Goal: Task Accomplishment & Management: Use online tool/utility

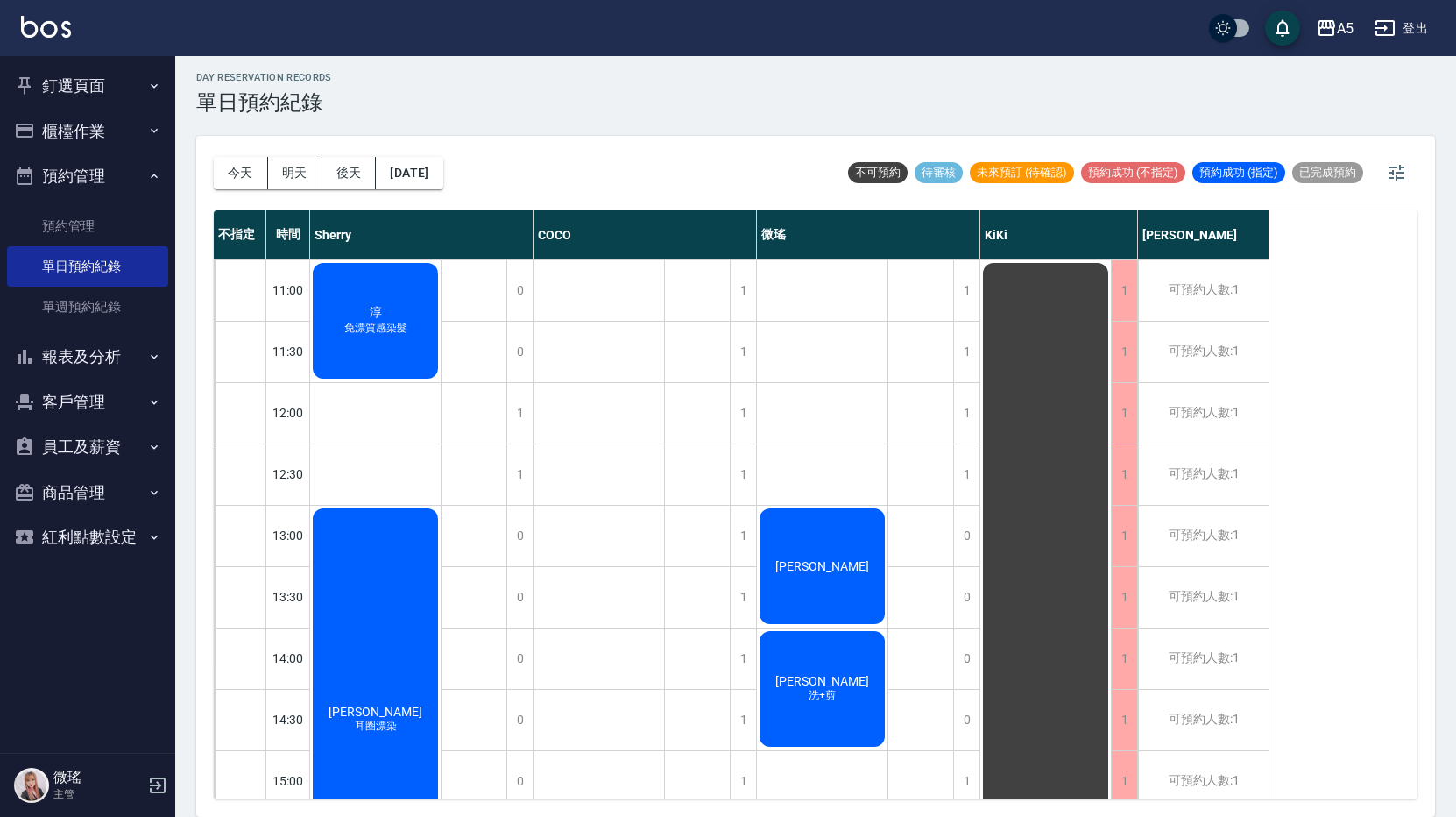
click at [441, 381] on div "[PERSON_NAME]" at bounding box center [376, 321] width 130 height 121
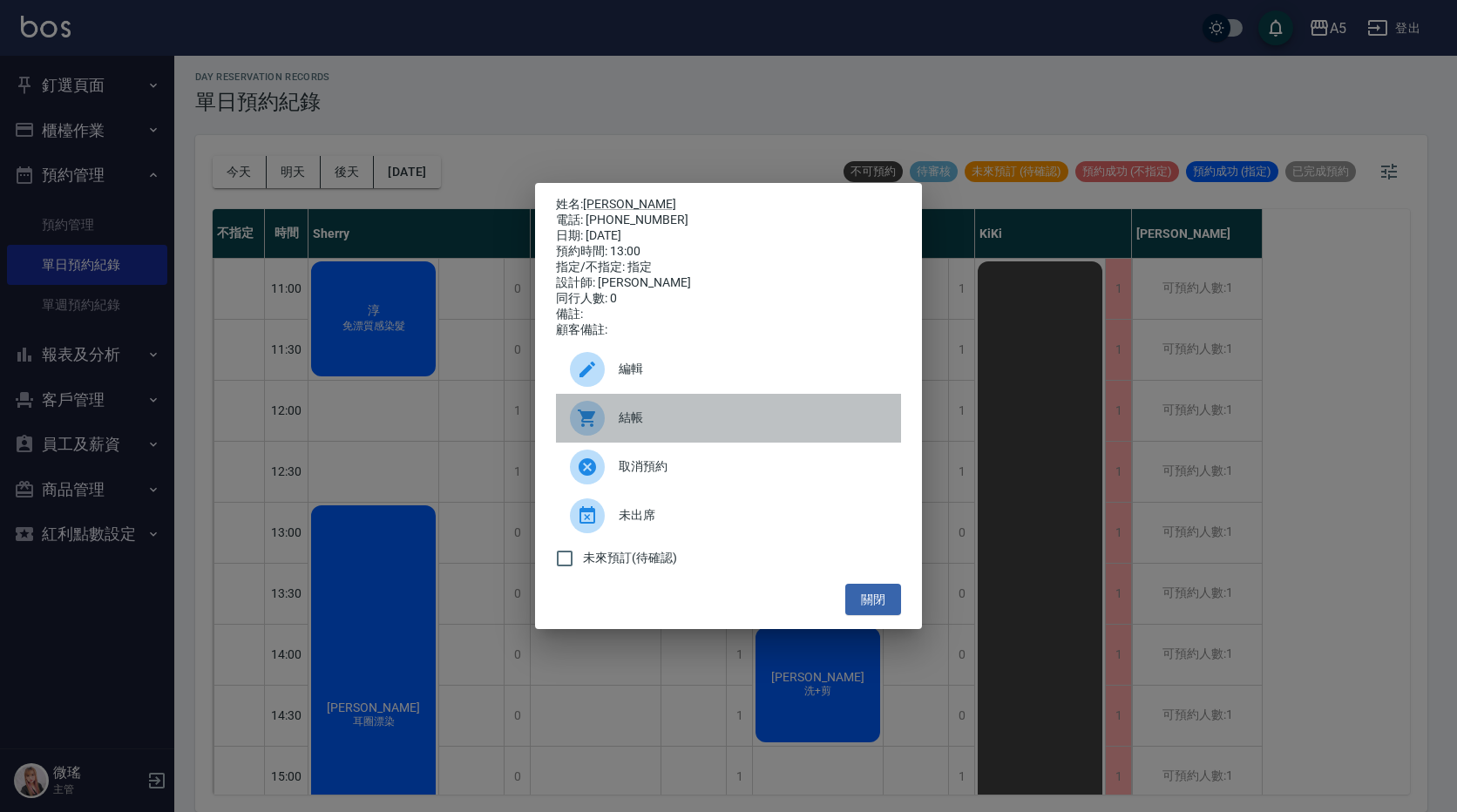
click at [707, 427] on span "結帳" at bounding box center [753, 417] width 269 height 18
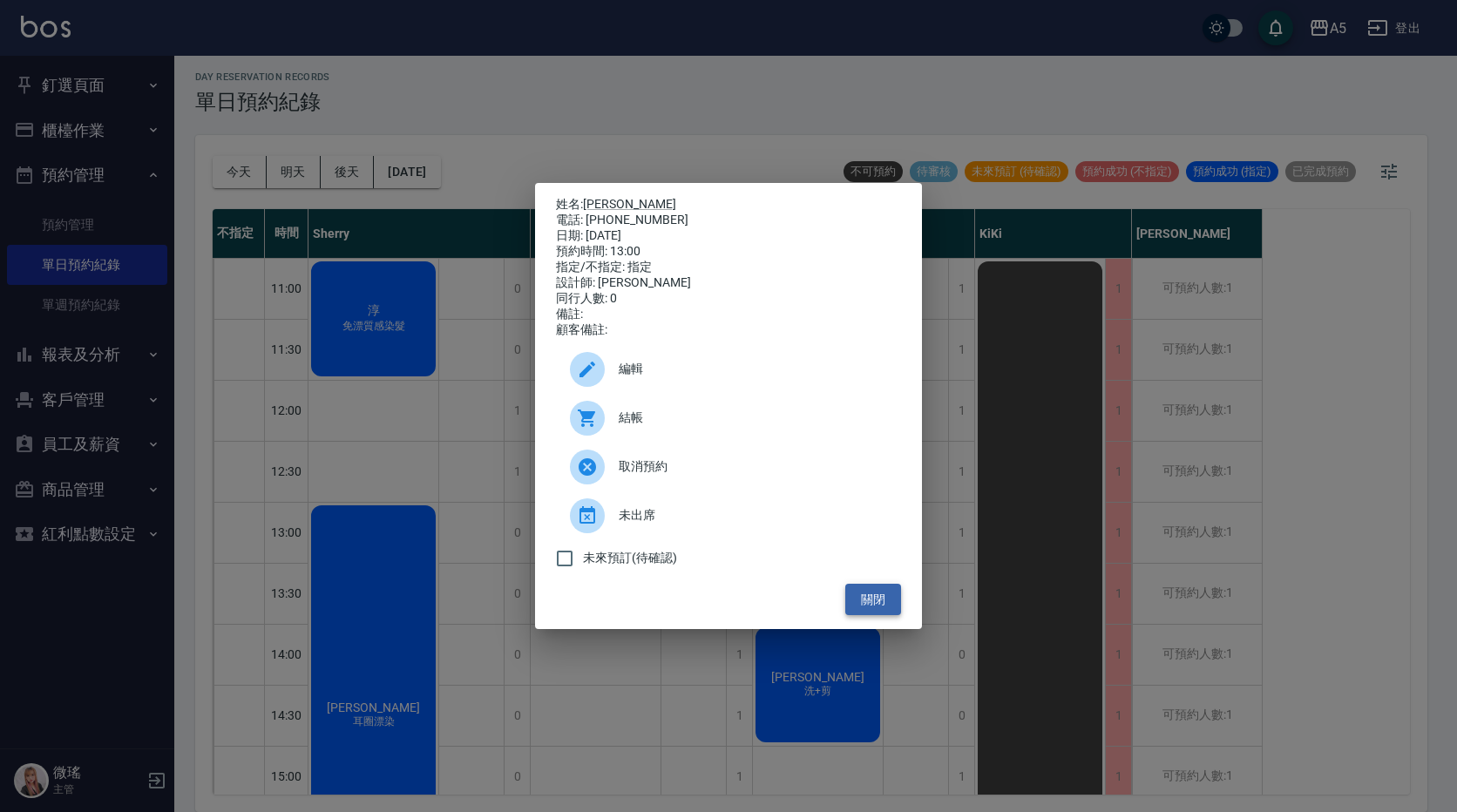
click at [875, 605] on button "關閉" at bounding box center [872, 599] width 56 height 32
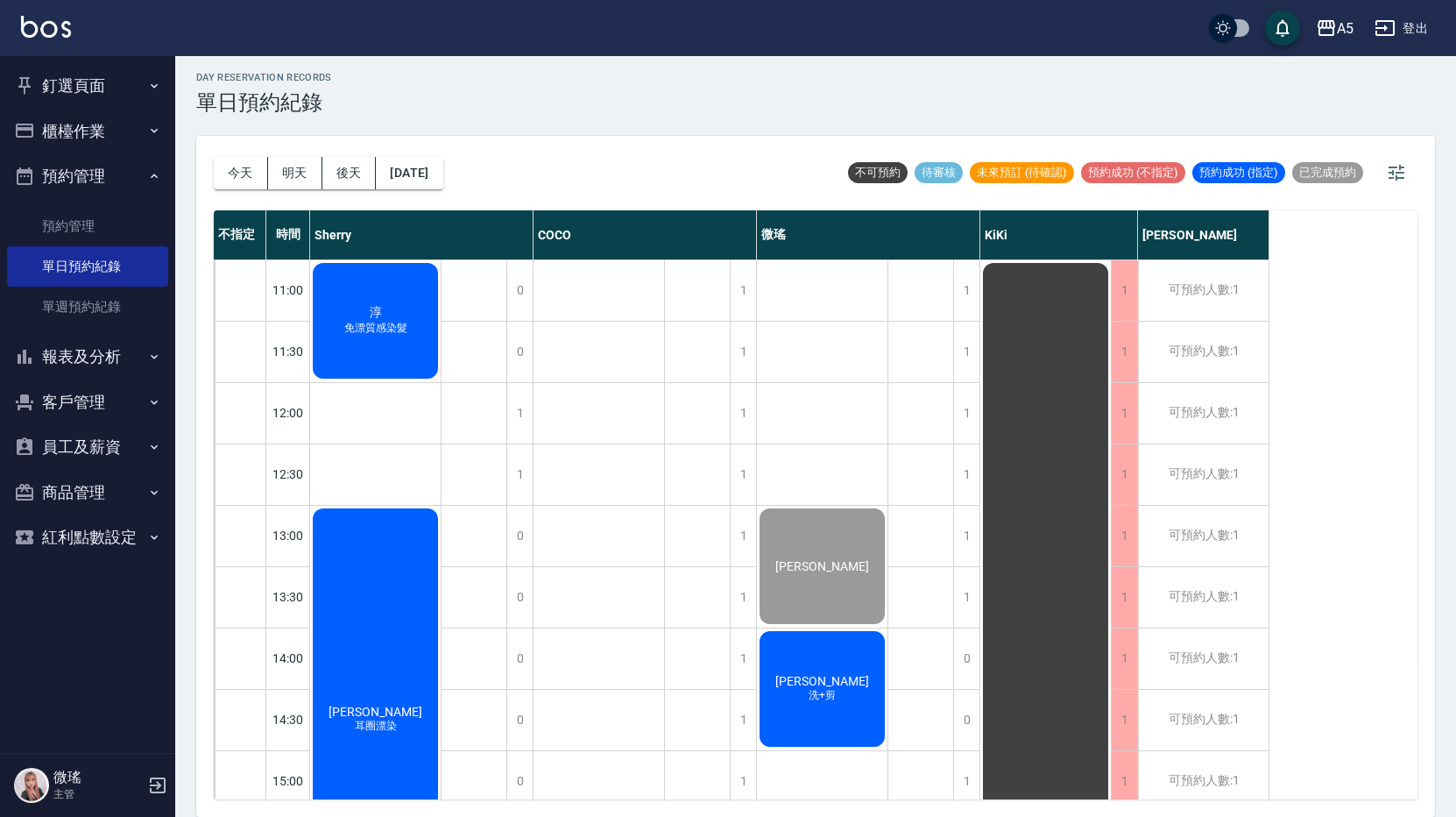
scroll to position [176, 0]
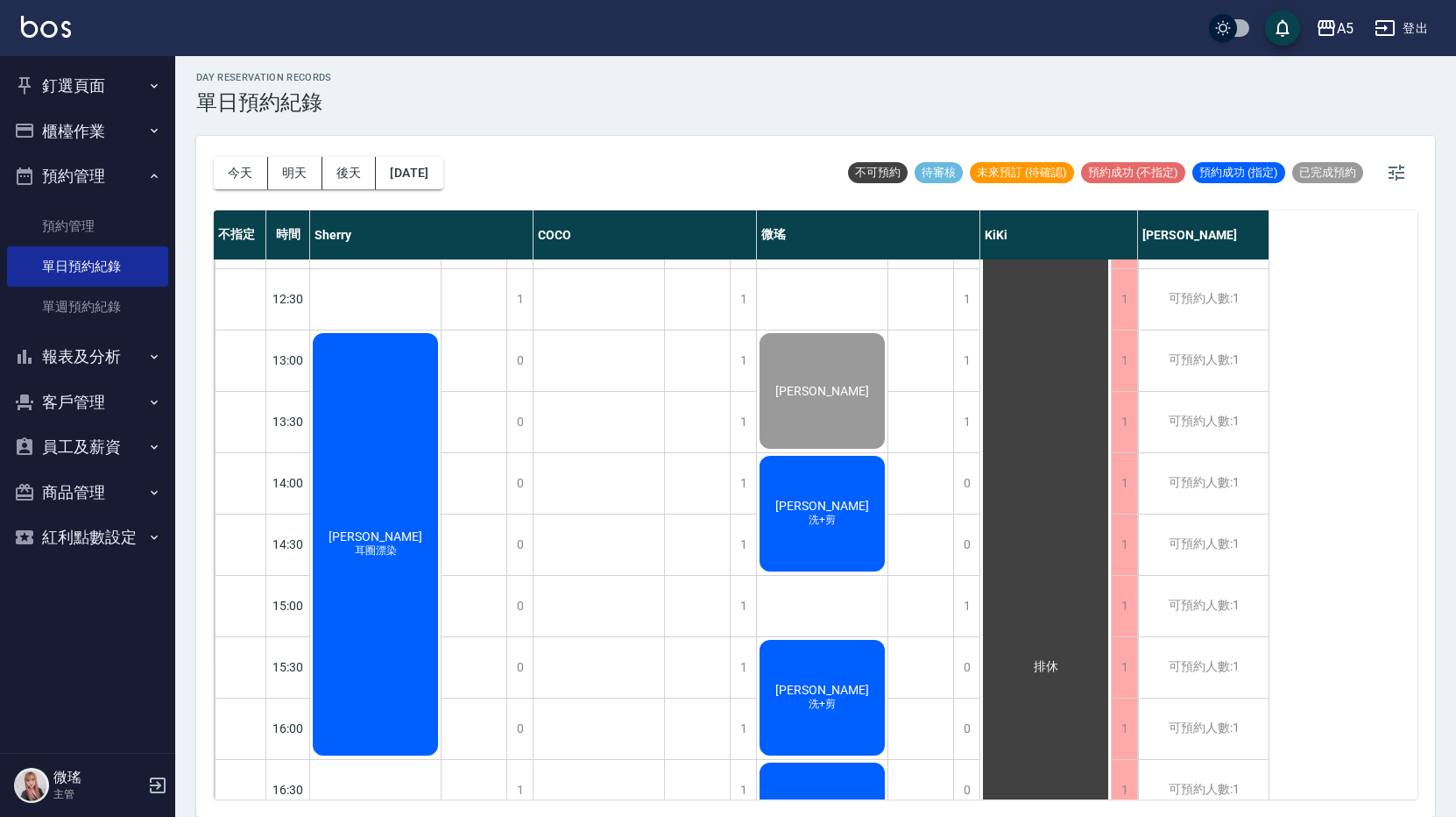
click at [441, 206] on div "[PERSON_NAME]+剪" at bounding box center [376, 146] width 130 height 121
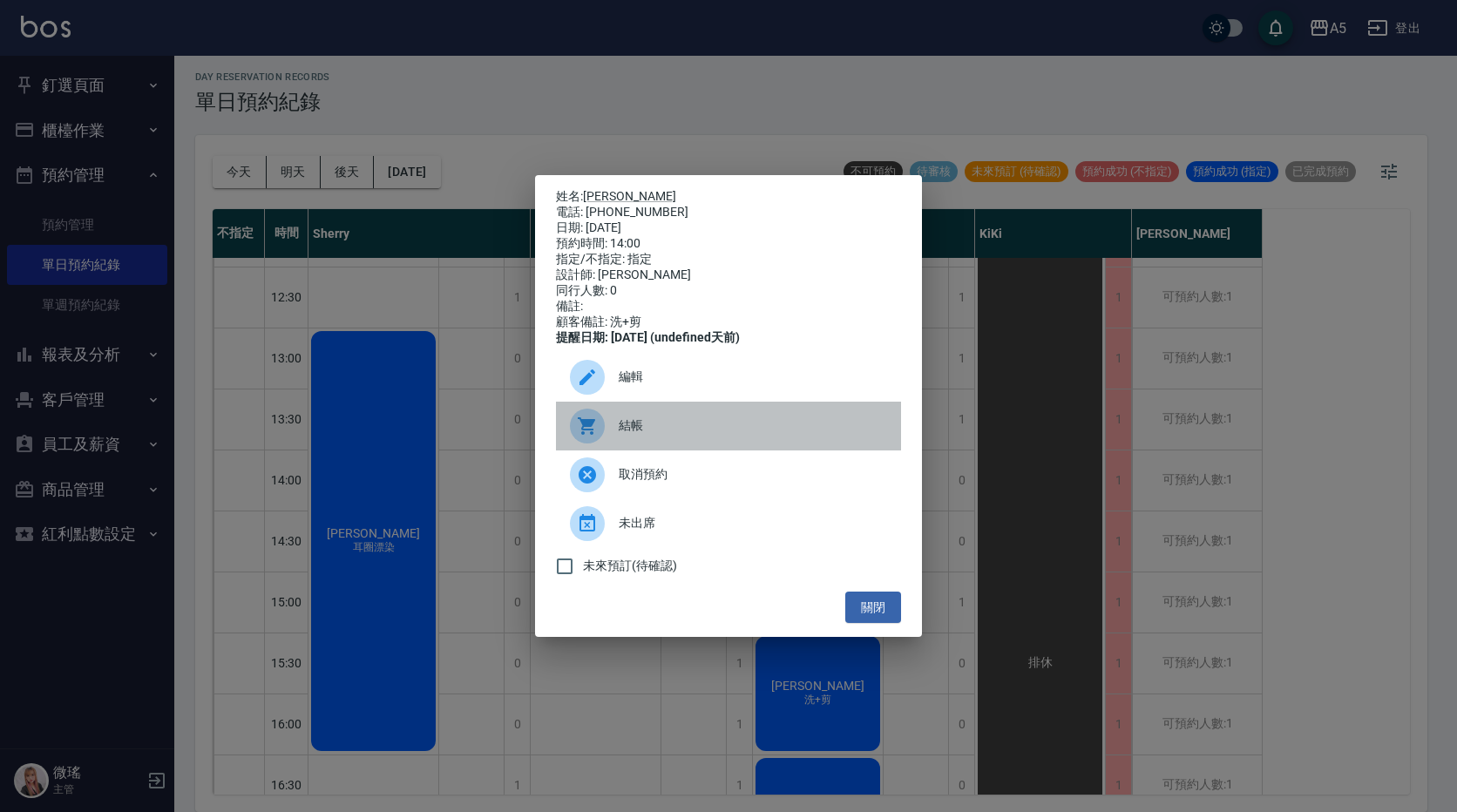
click at [653, 435] on span "結帳" at bounding box center [753, 426] width 269 height 18
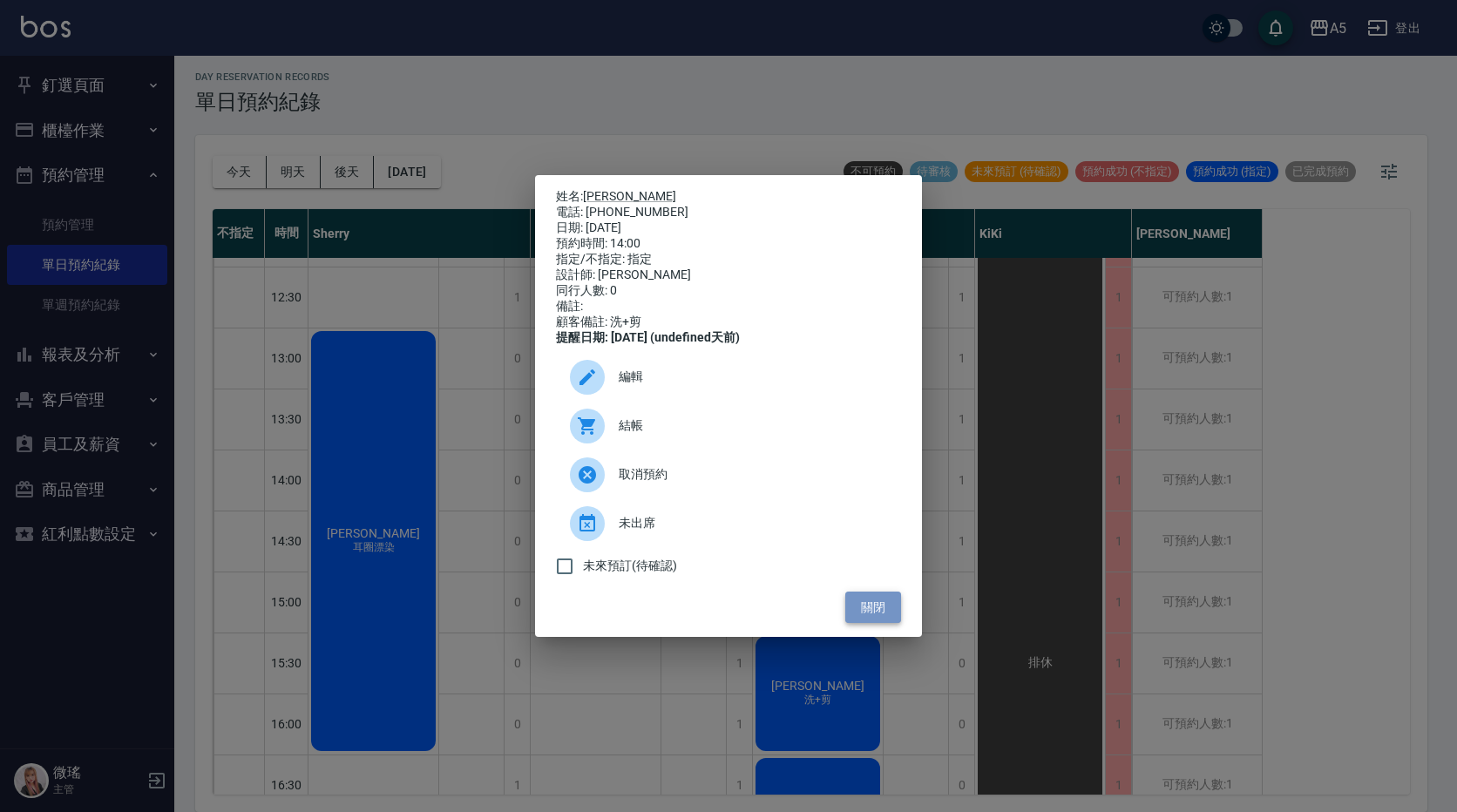
click at [878, 603] on button "關閉" at bounding box center [872, 607] width 56 height 32
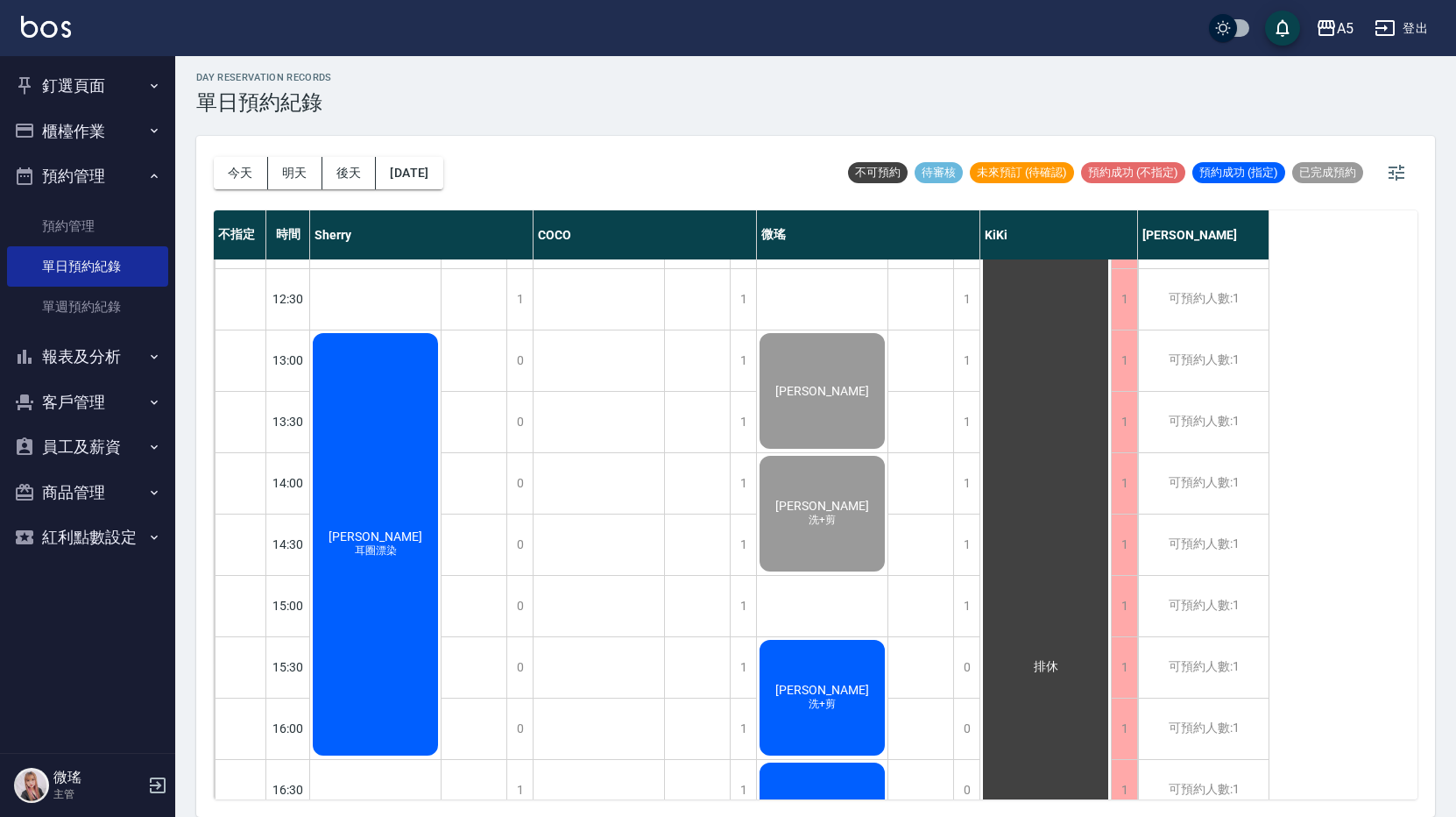
click at [441, 206] on div "小羅 洗+剪" at bounding box center [376, 146] width 130 height 121
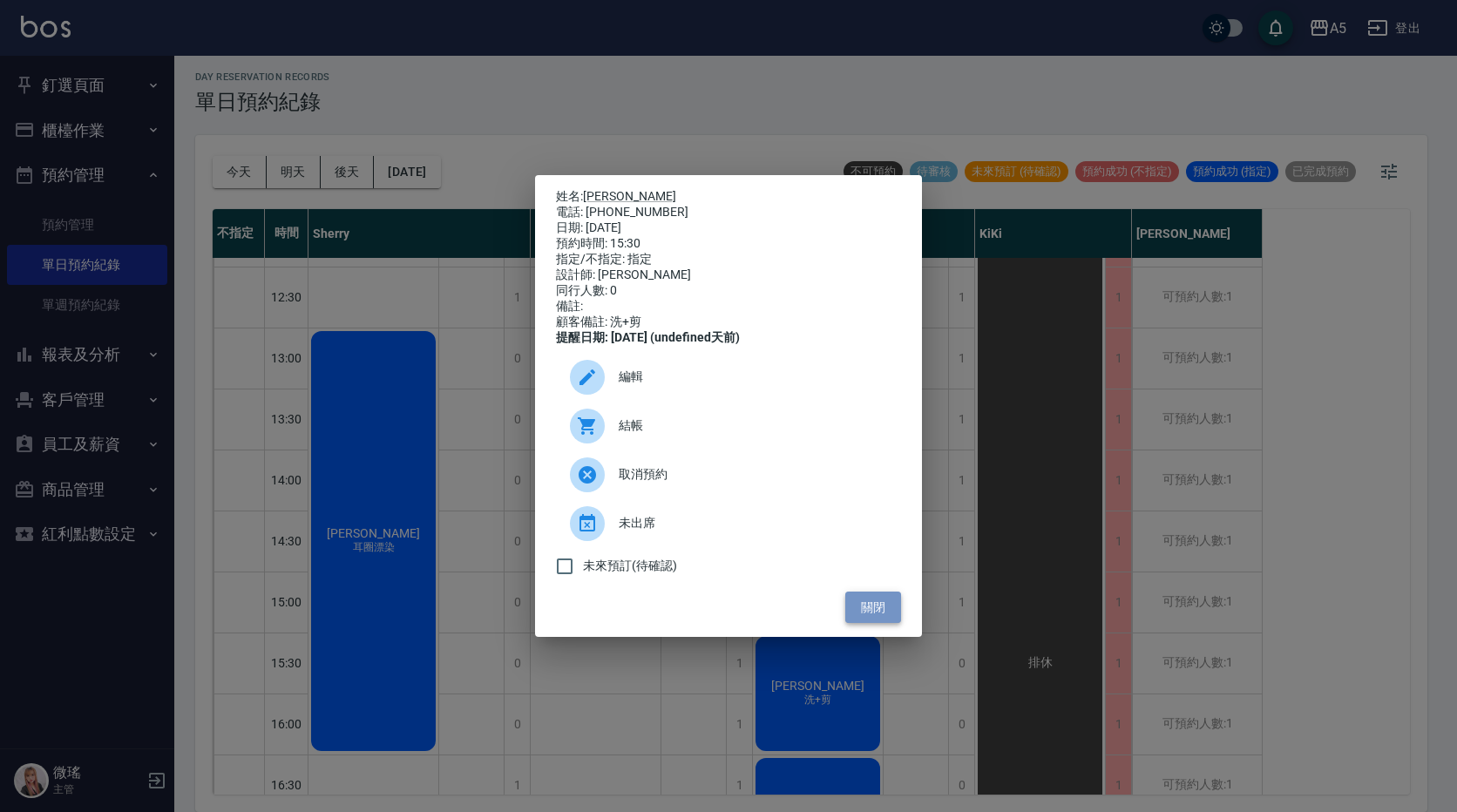
click at [871, 609] on button "關閉" at bounding box center [872, 607] width 56 height 32
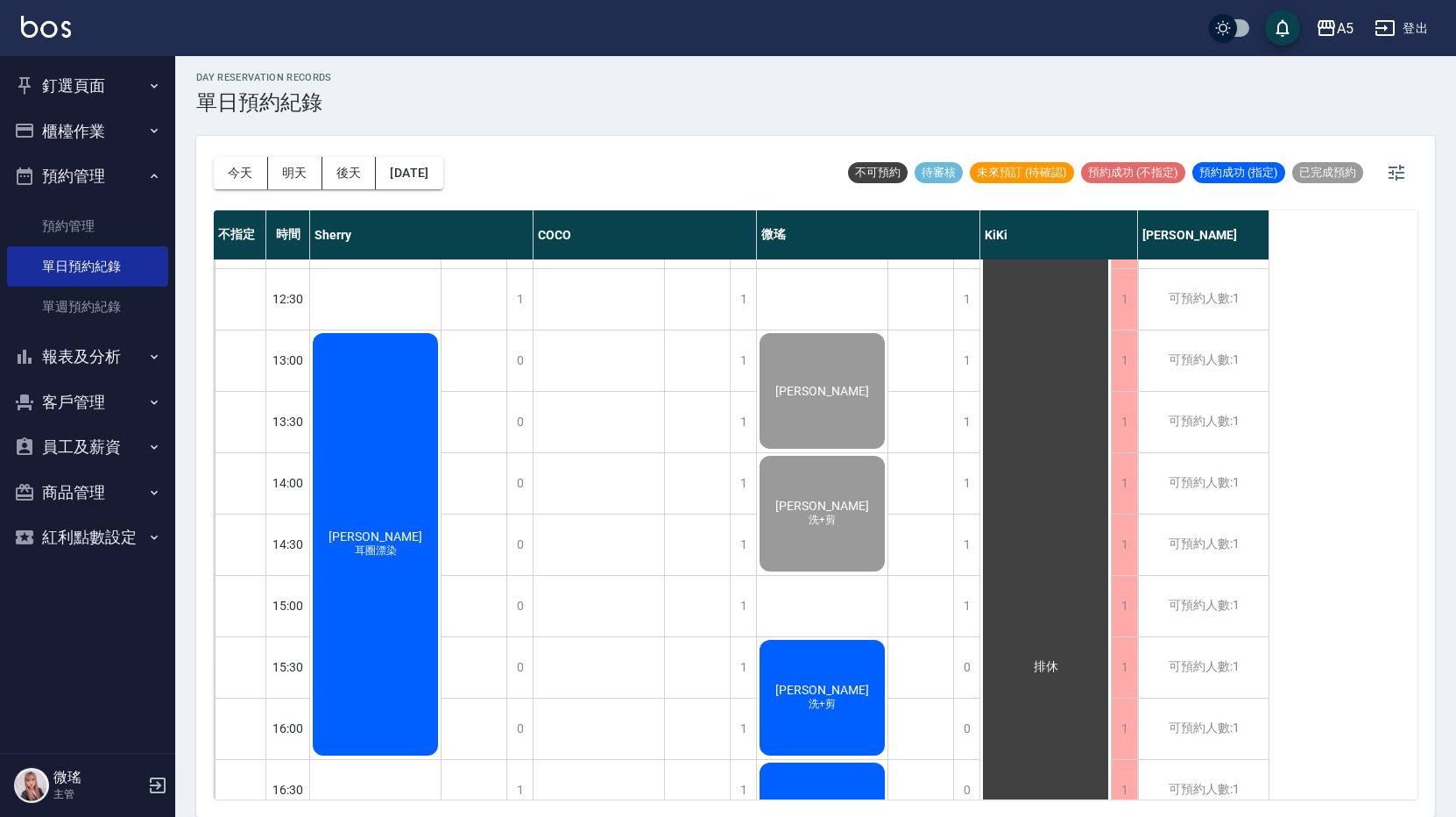
click at [441, 206] on div "小羅 洗+剪" at bounding box center [376, 146] width 130 height 121
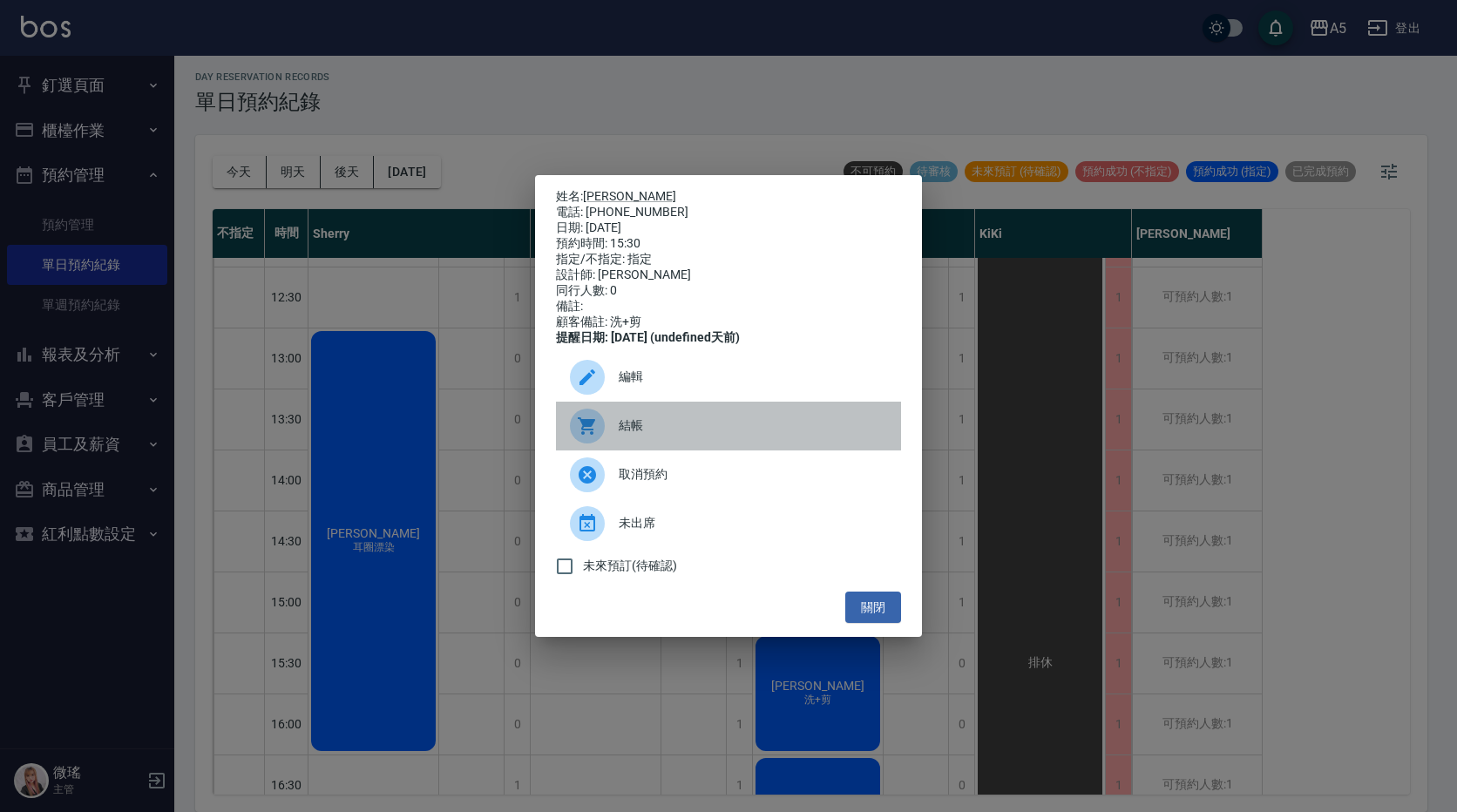
click at [673, 435] on span "結帳" at bounding box center [753, 426] width 269 height 18
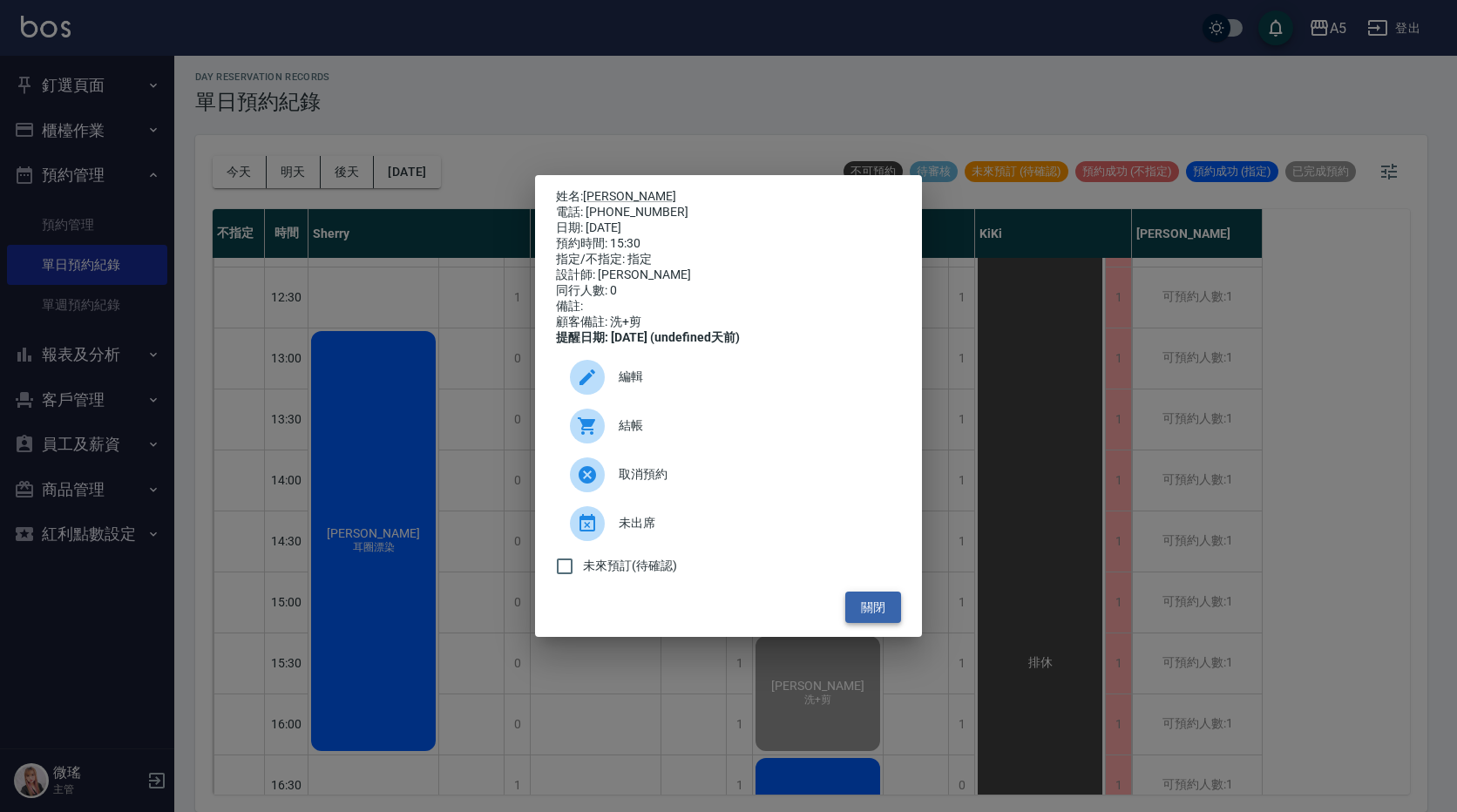
click at [877, 621] on button "關閉" at bounding box center [872, 607] width 56 height 32
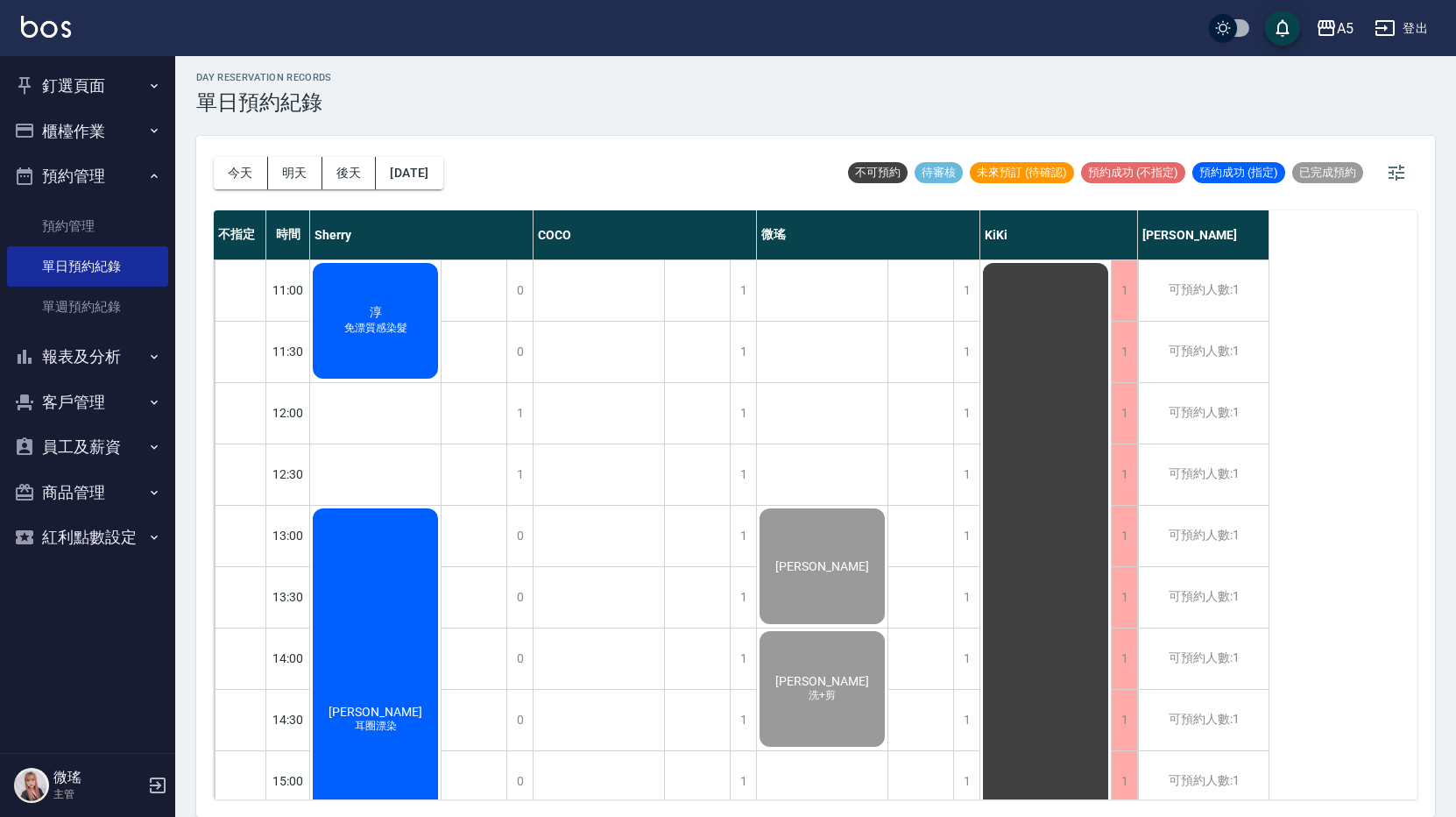
scroll to position [0, 0]
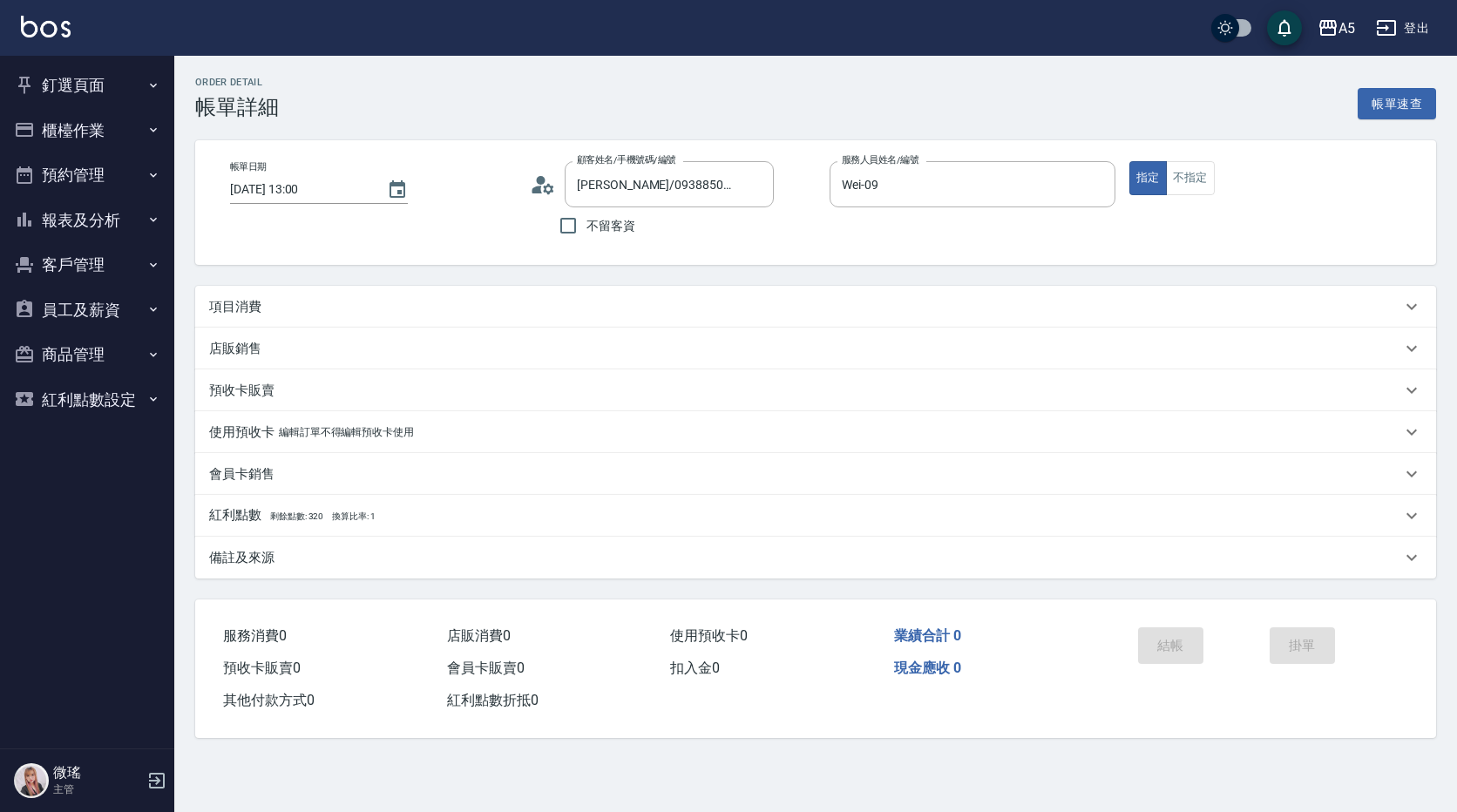
click at [232, 315] on p "項目消費" at bounding box center [235, 307] width 52 height 18
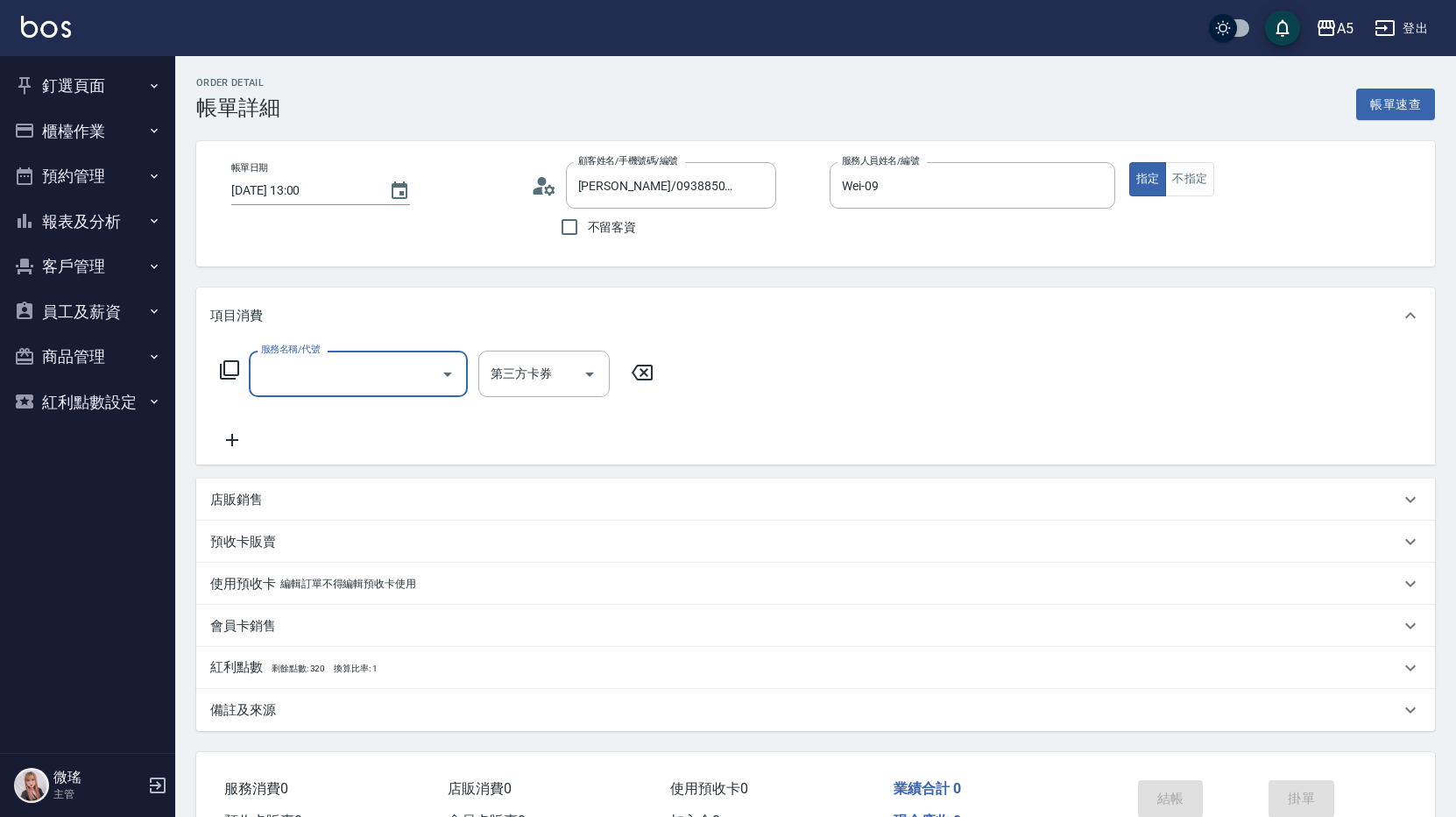
click at [277, 374] on input "服務名稱/代號" at bounding box center [344, 373] width 177 height 30
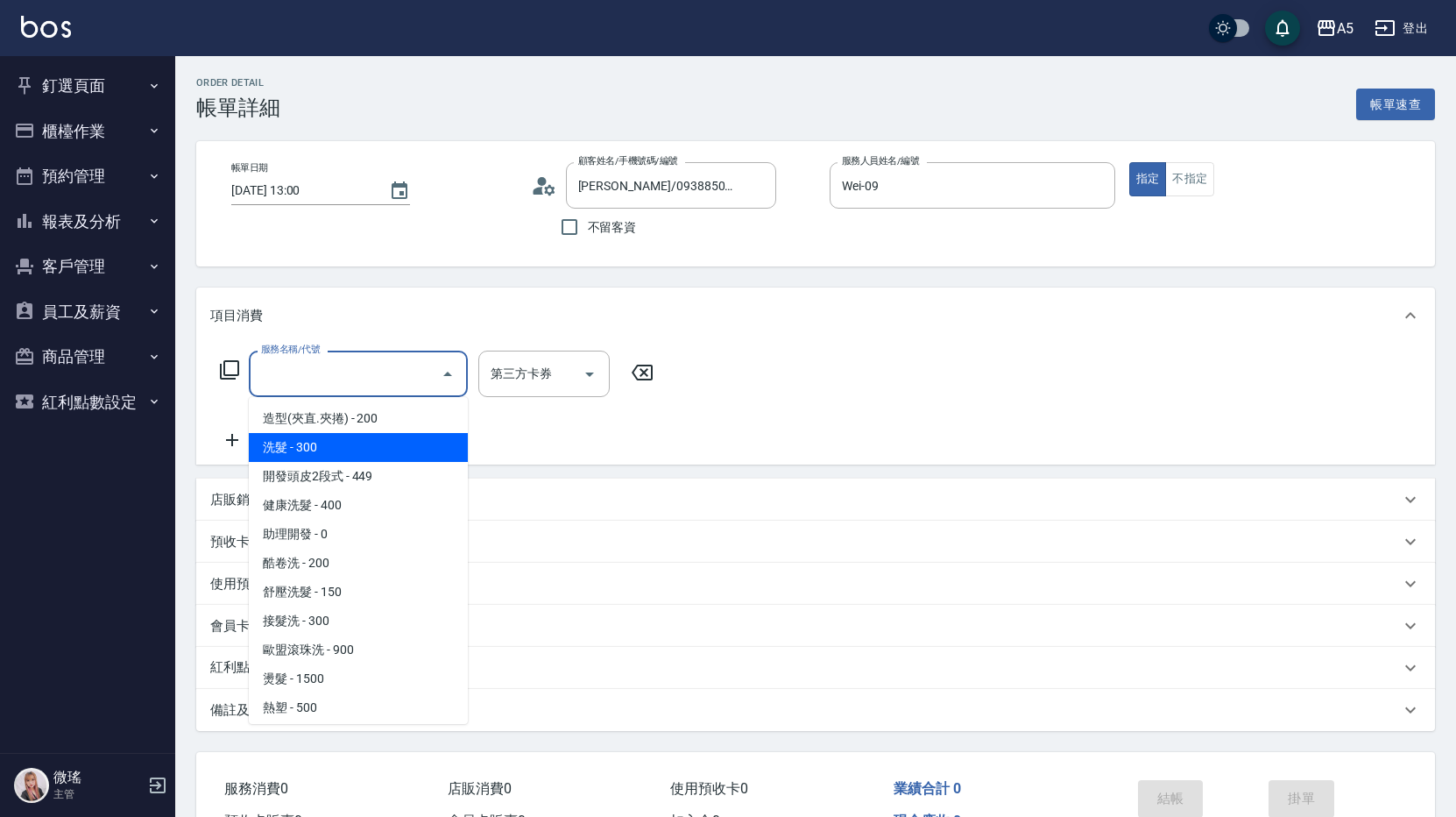
click at [311, 434] on span "洗髮 - 300" at bounding box center [358, 447] width 219 height 28
type input "洗髮(201)"
type input "30"
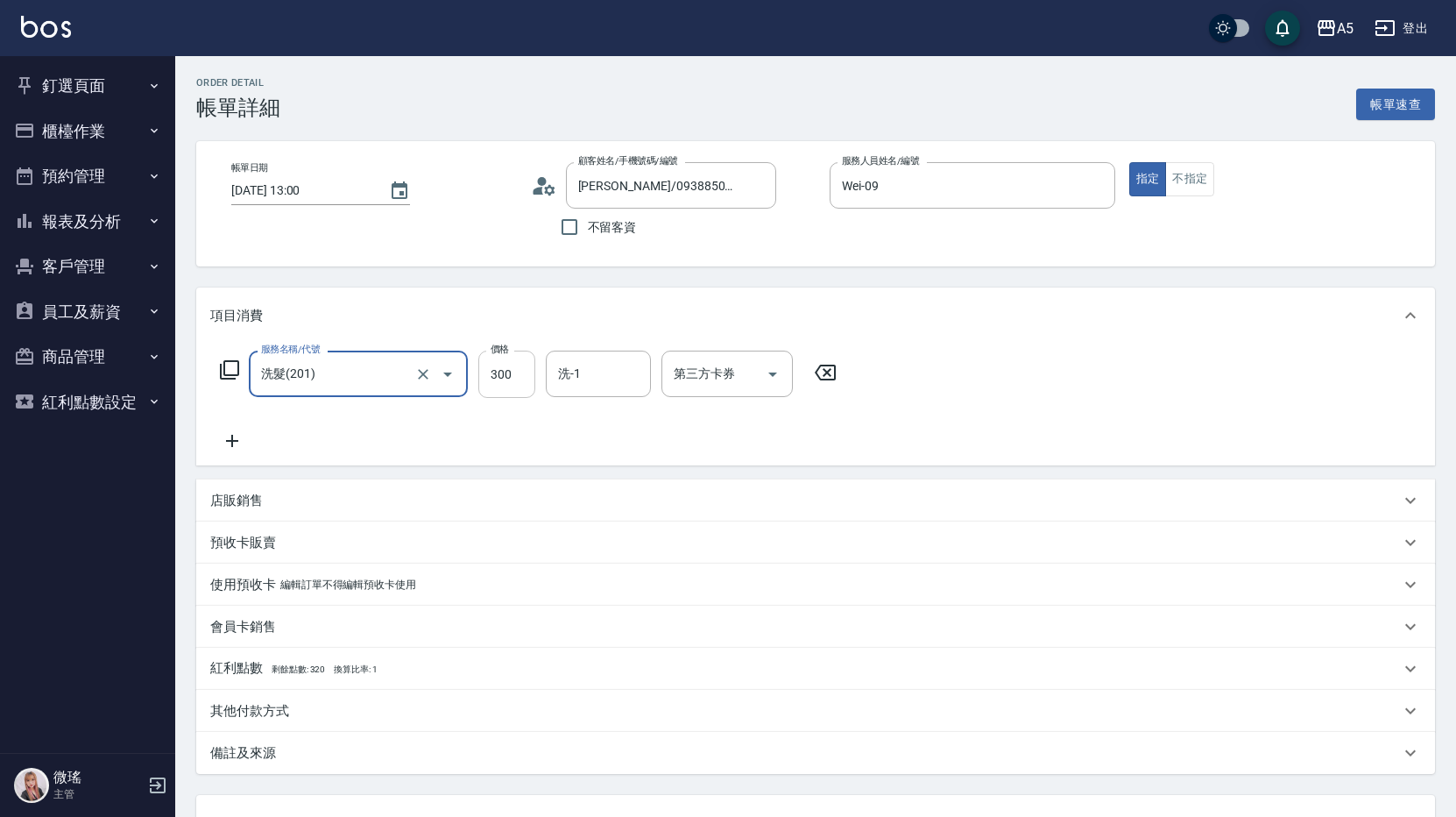
click at [485, 380] on input "300" at bounding box center [507, 375] width 57 height 48
type input "4"
type input "0"
type input "40"
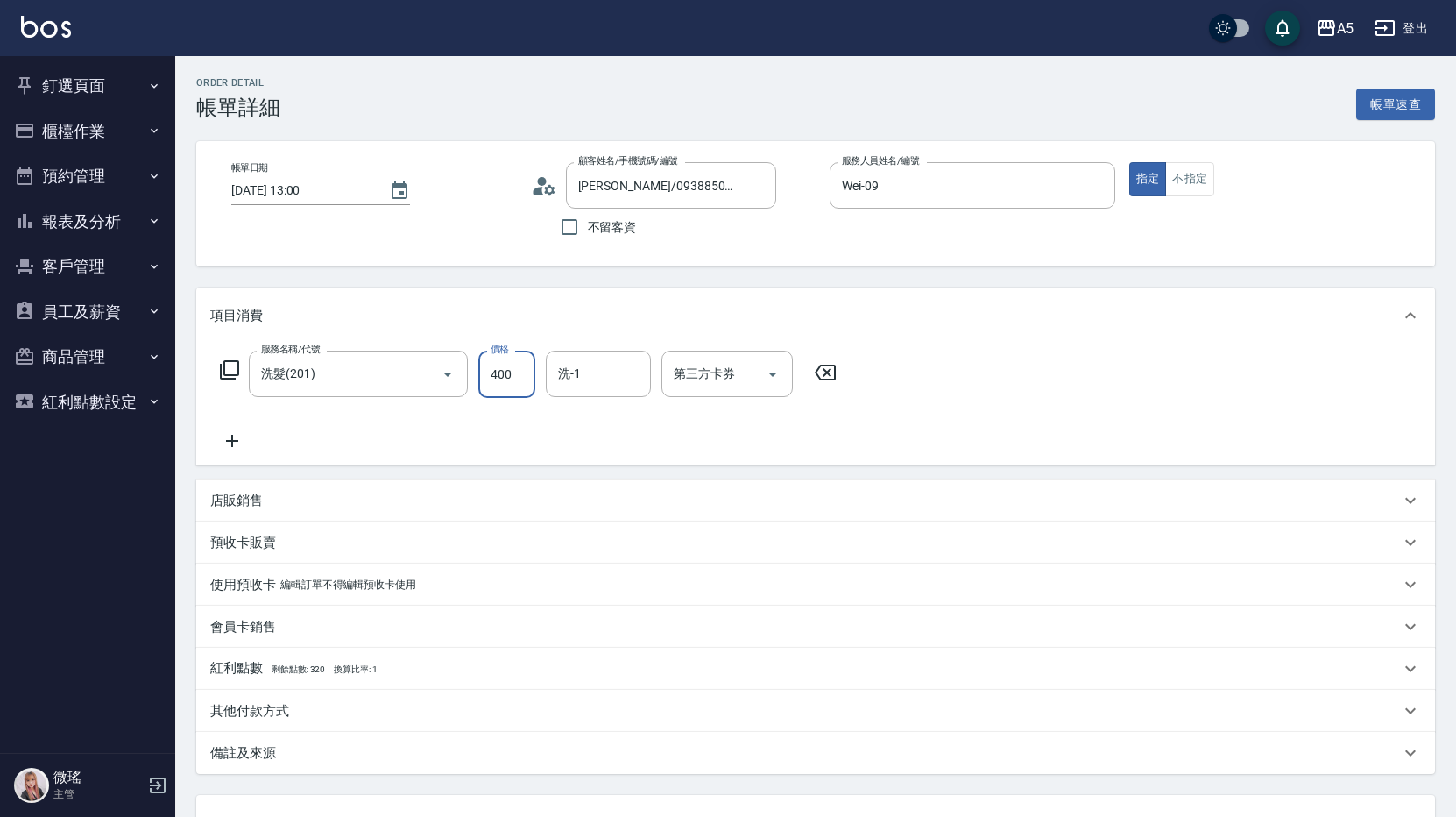
type input "400"
click at [1091, 432] on div "服務名稱/代號 洗髮(201) 服務名稱/代號 價格 400 價格 洗-1 洗-1 第三方卡券 第三方卡券" at bounding box center [816, 404] width 1239 height 122
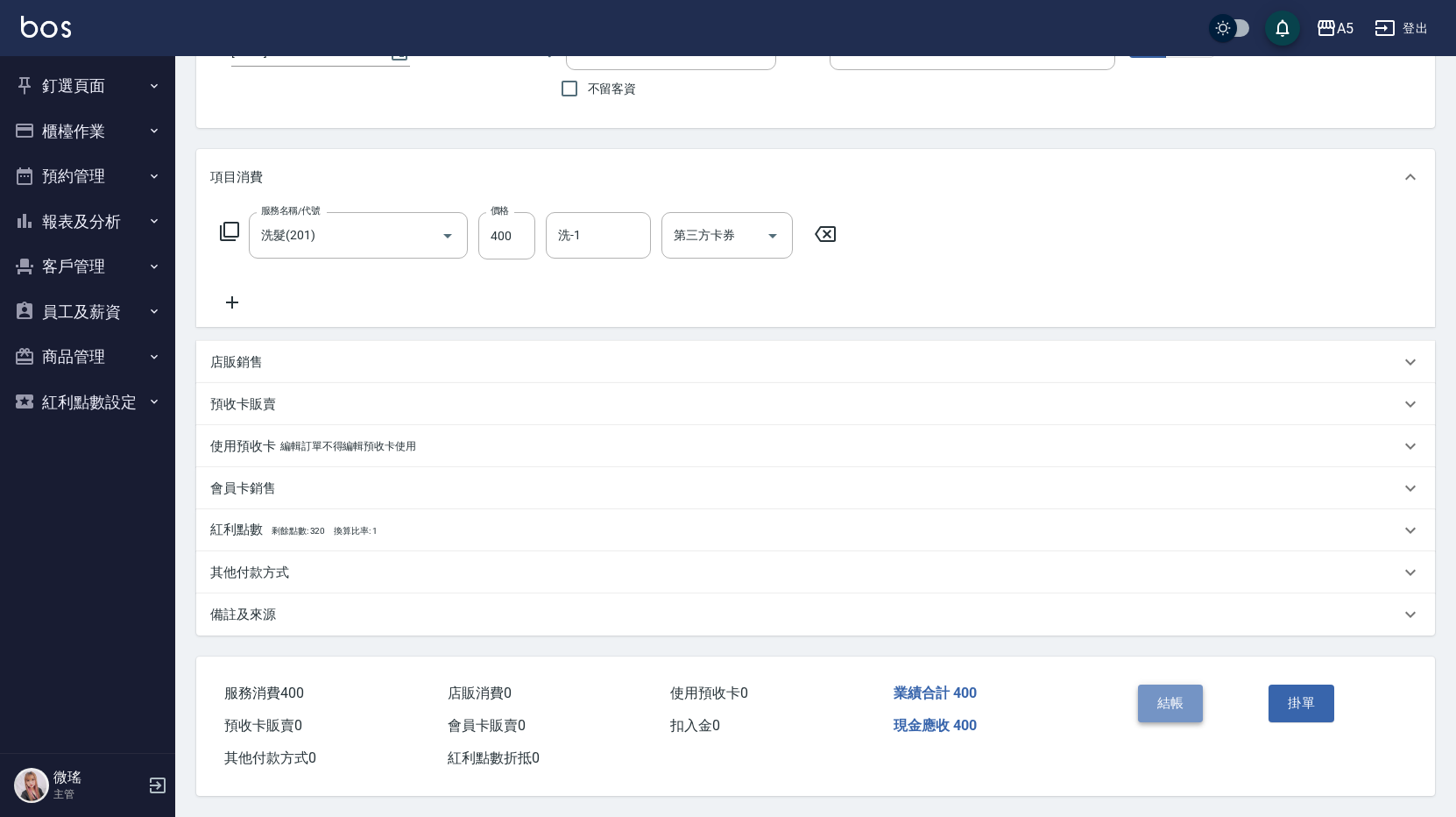
click at [1177, 705] on button "結帳" at bounding box center [1171, 703] width 66 height 37
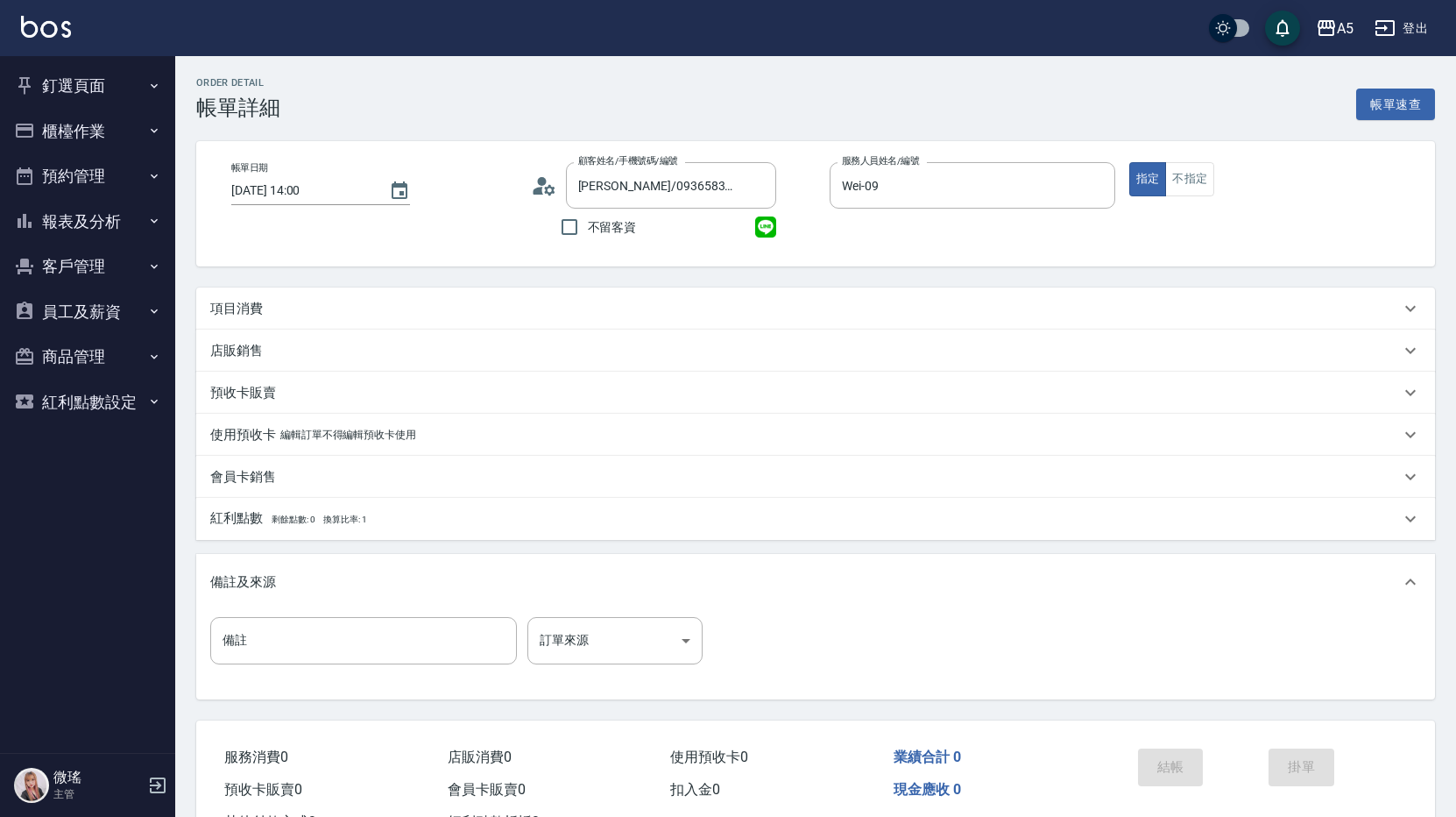
click at [245, 304] on p "項目消費" at bounding box center [236, 309] width 52 height 18
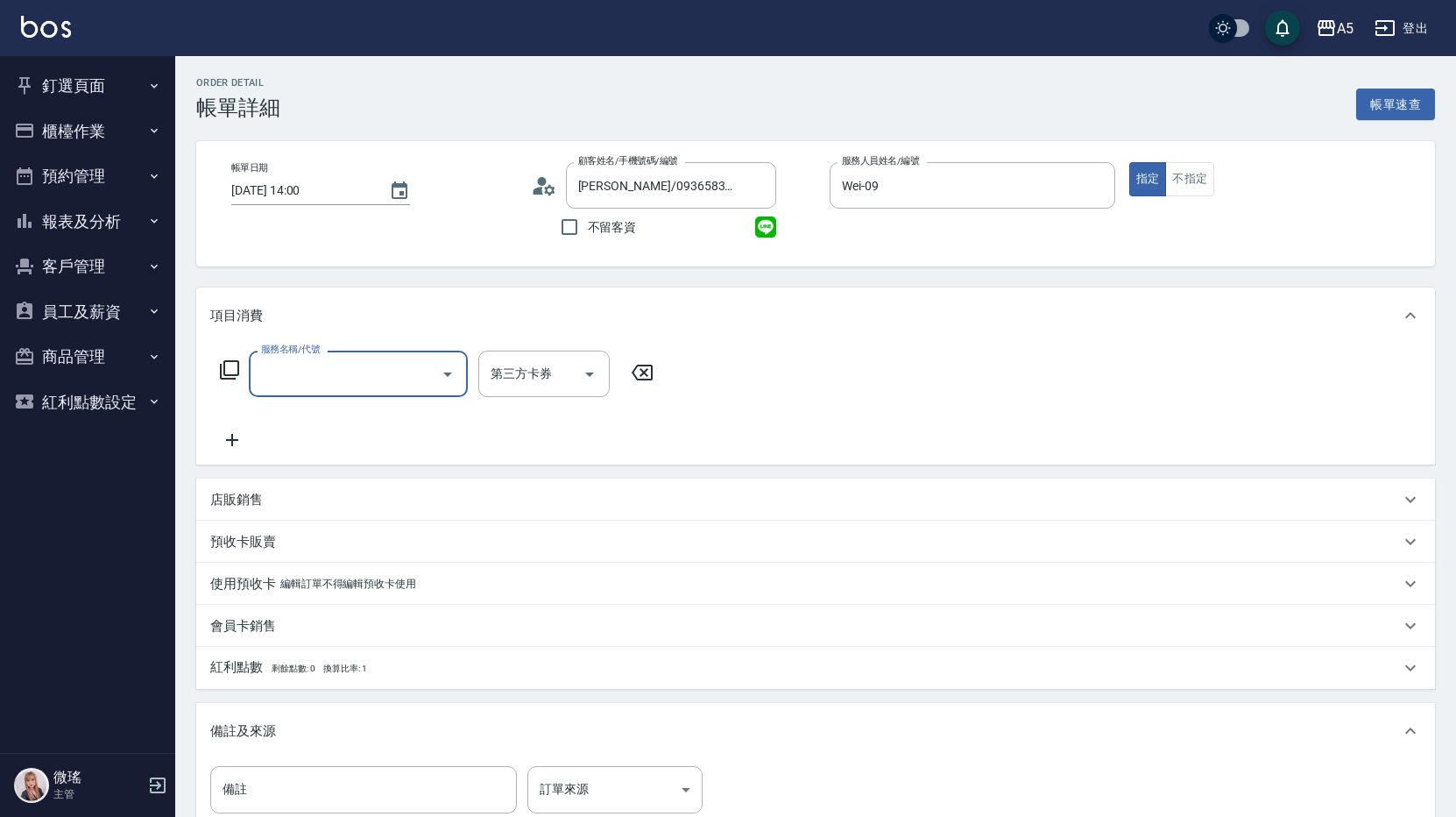
click at [296, 364] on input "服務名稱/代號" at bounding box center [344, 373] width 177 height 30
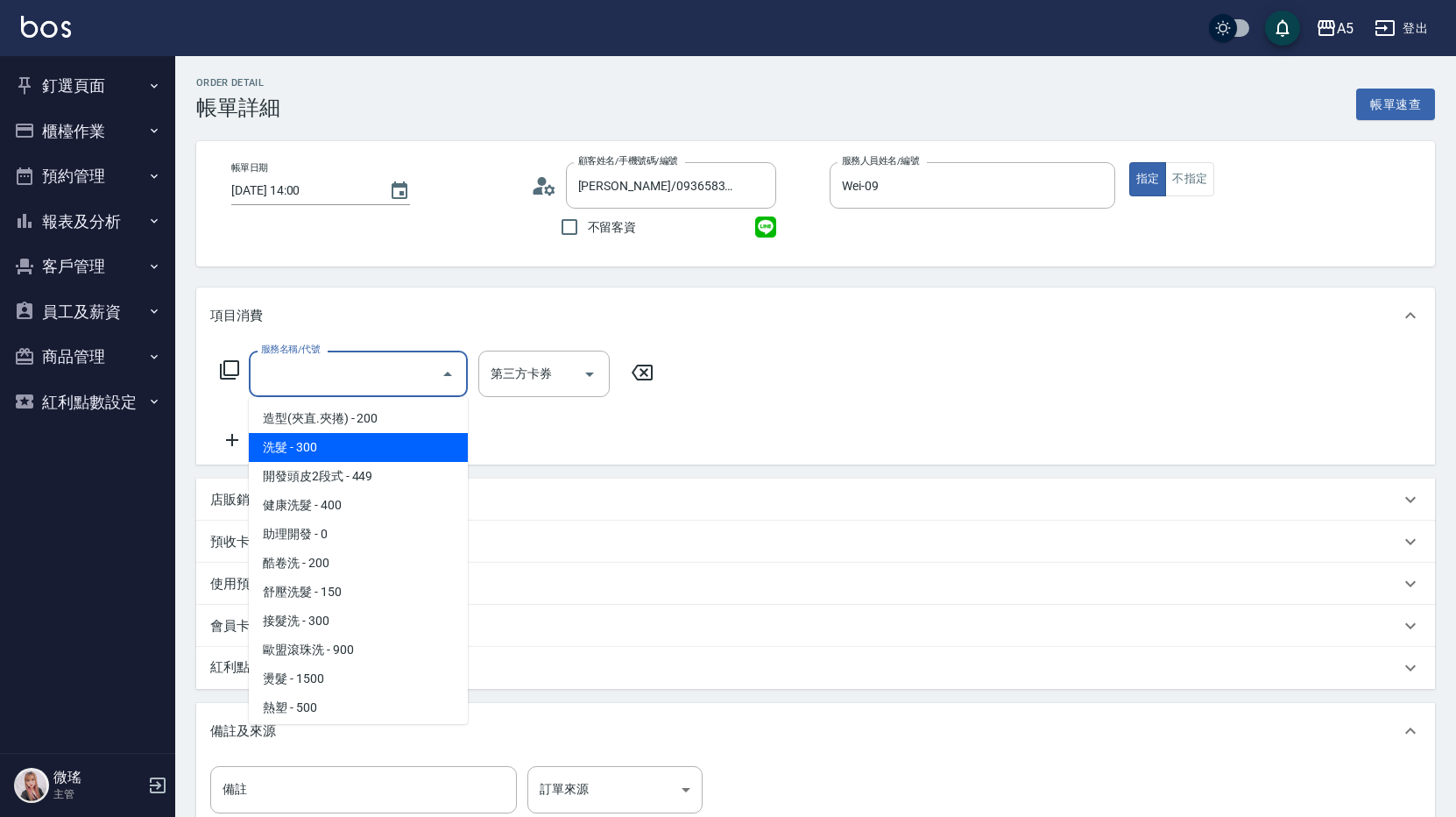
click at [319, 437] on span "洗髮 - 300" at bounding box center [358, 447] width 219 height 28
type input "洗髮(201)"
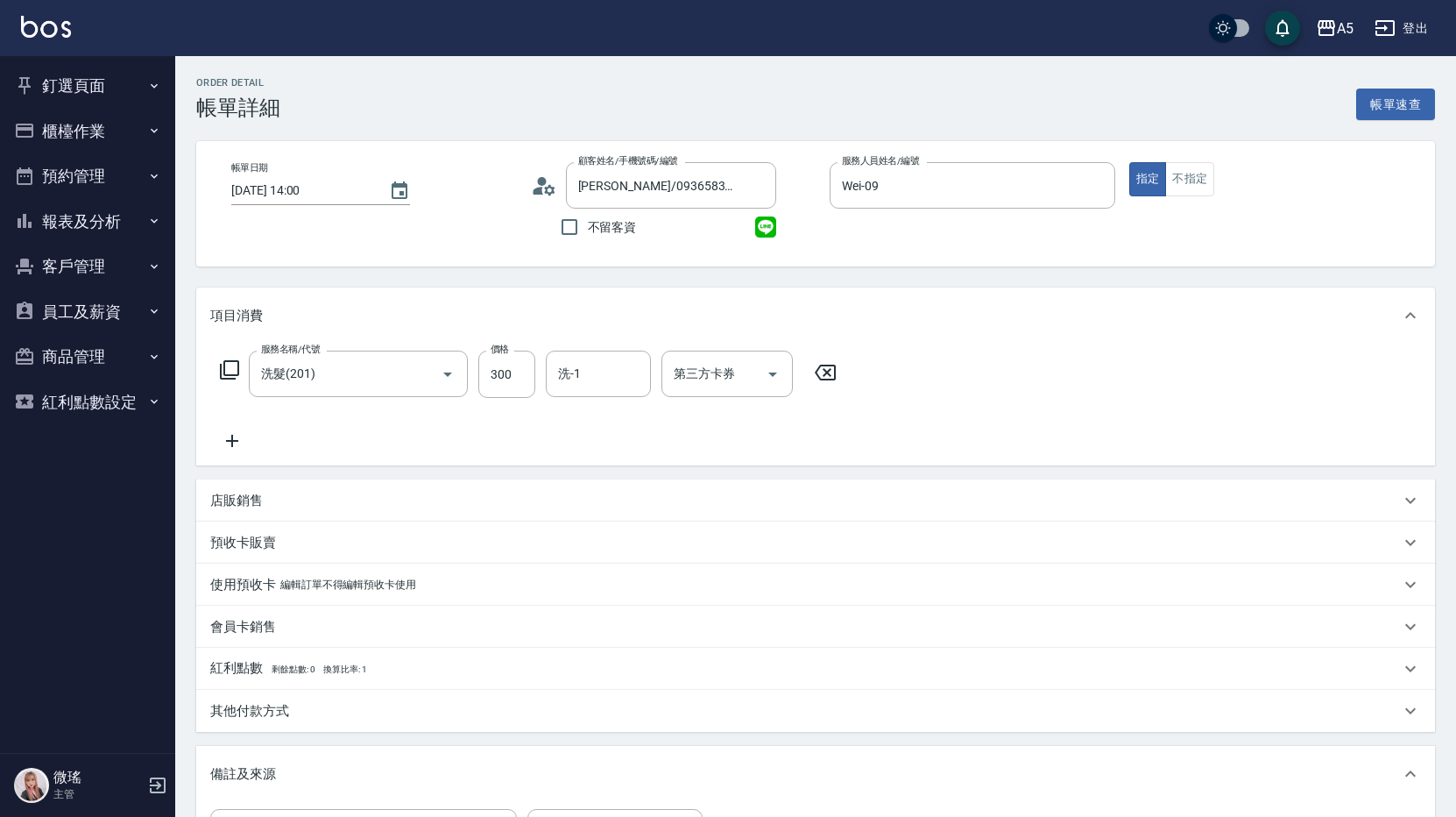
click at [225, 444] on icon at bounding box center [232, 440] width 44 height 21
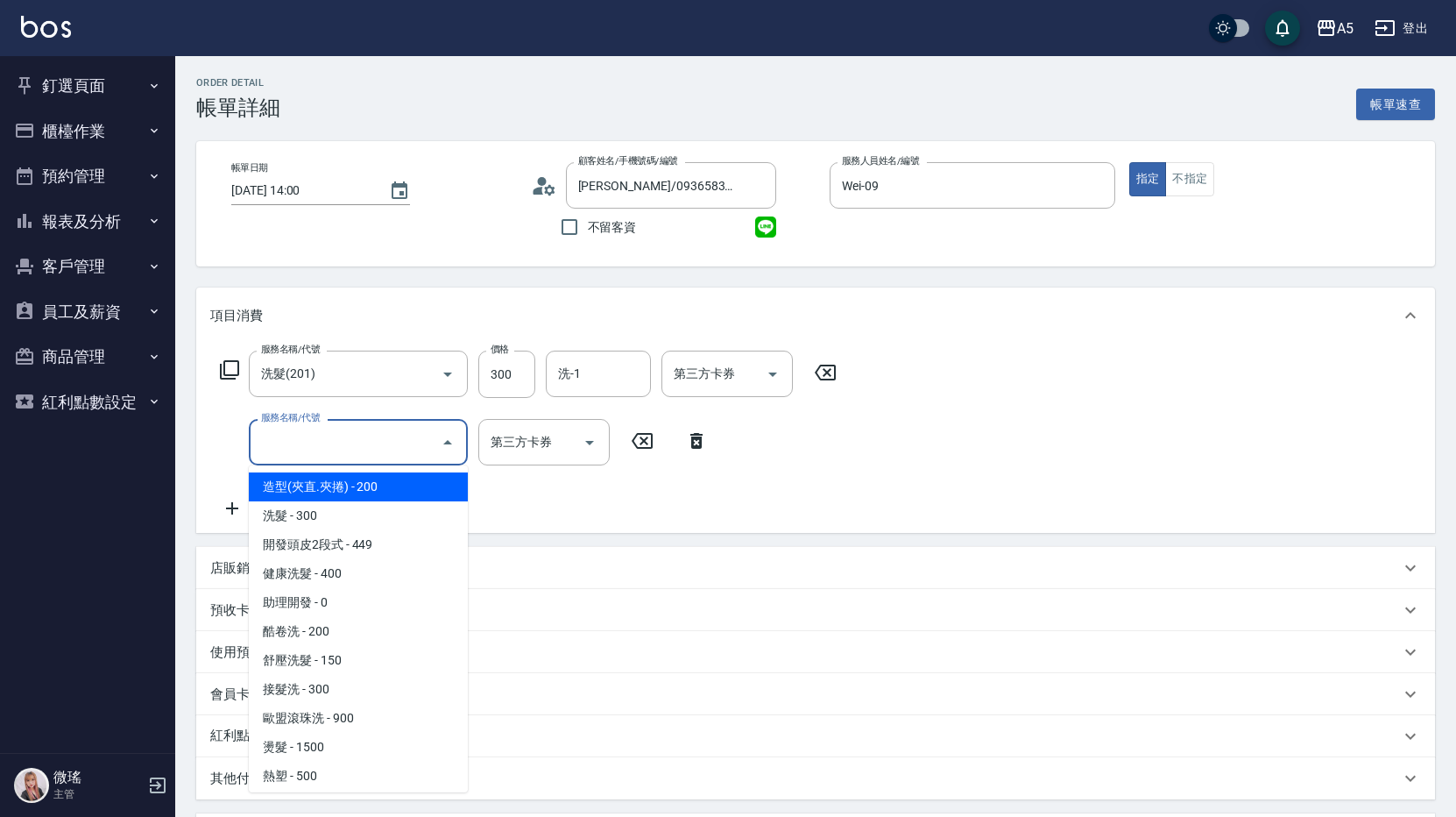
click at [294, 433] on input "服務名稱/代號" at bounding box center [344, 442] width 177 height 30
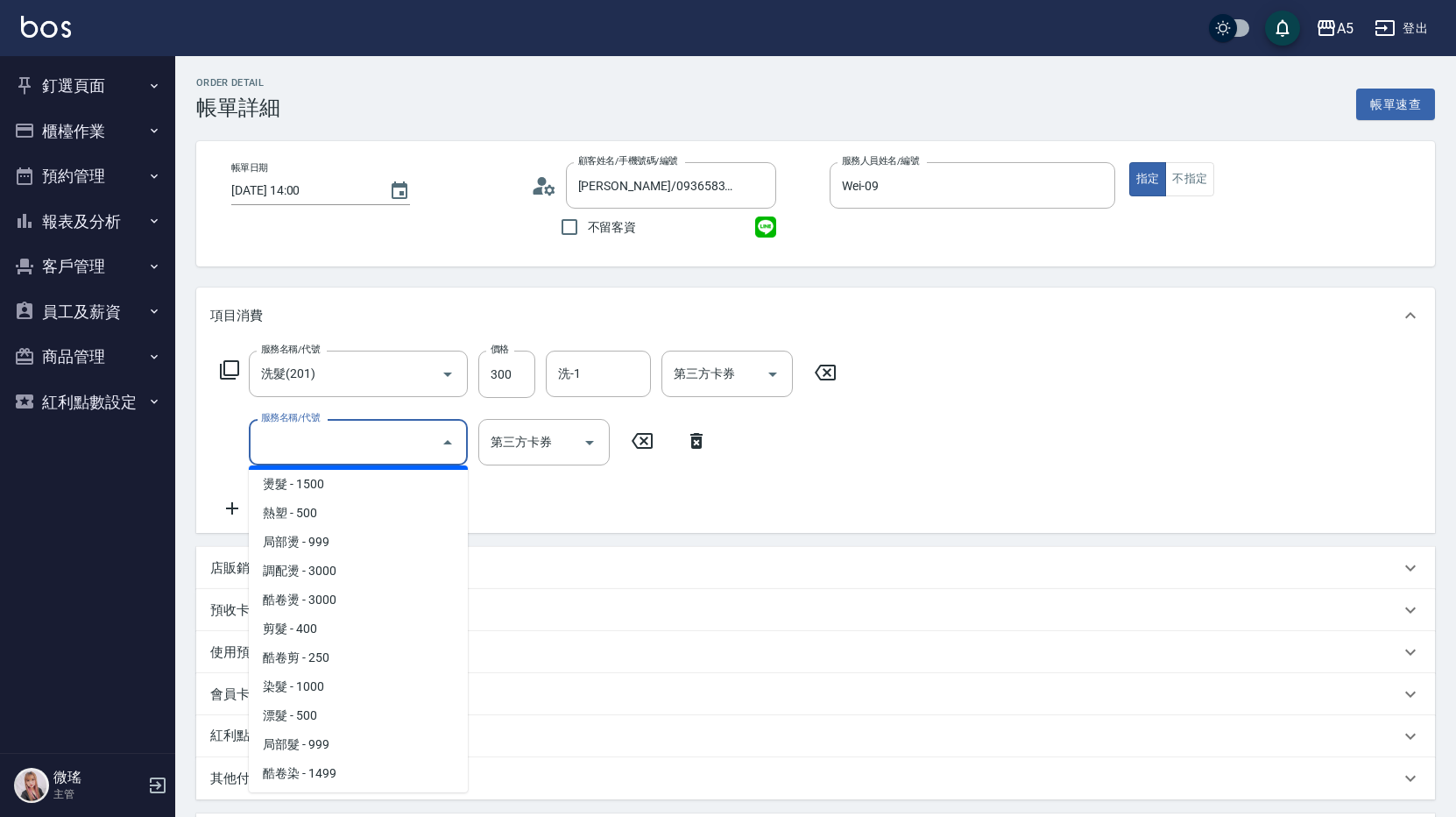
scroll to position [176, 0]
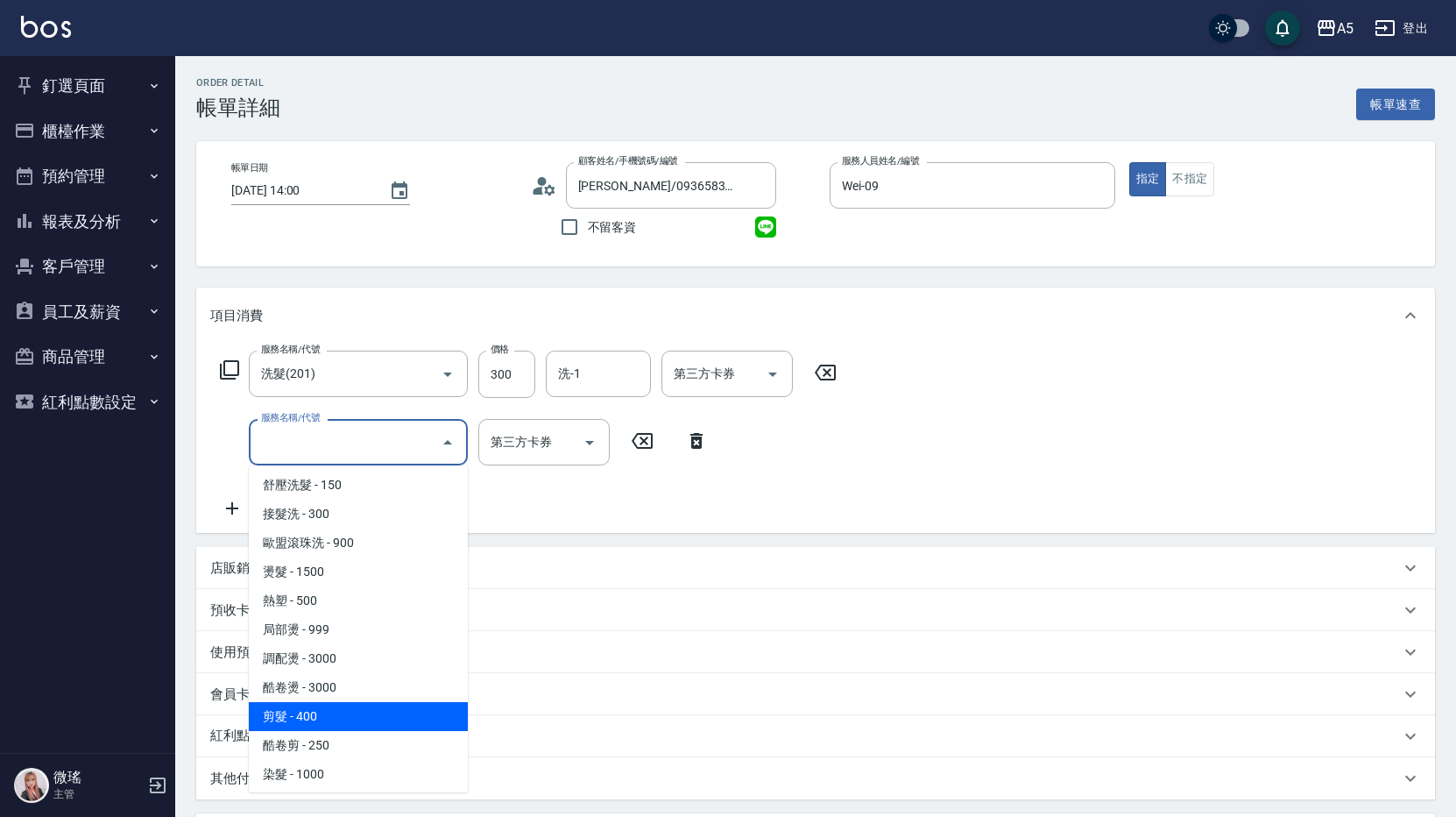
click at [371, 707] on span "剪髮 - 400" at bounding box center [358, 716] width 219 height 28
type input "70"
type input "剪髮(401)"
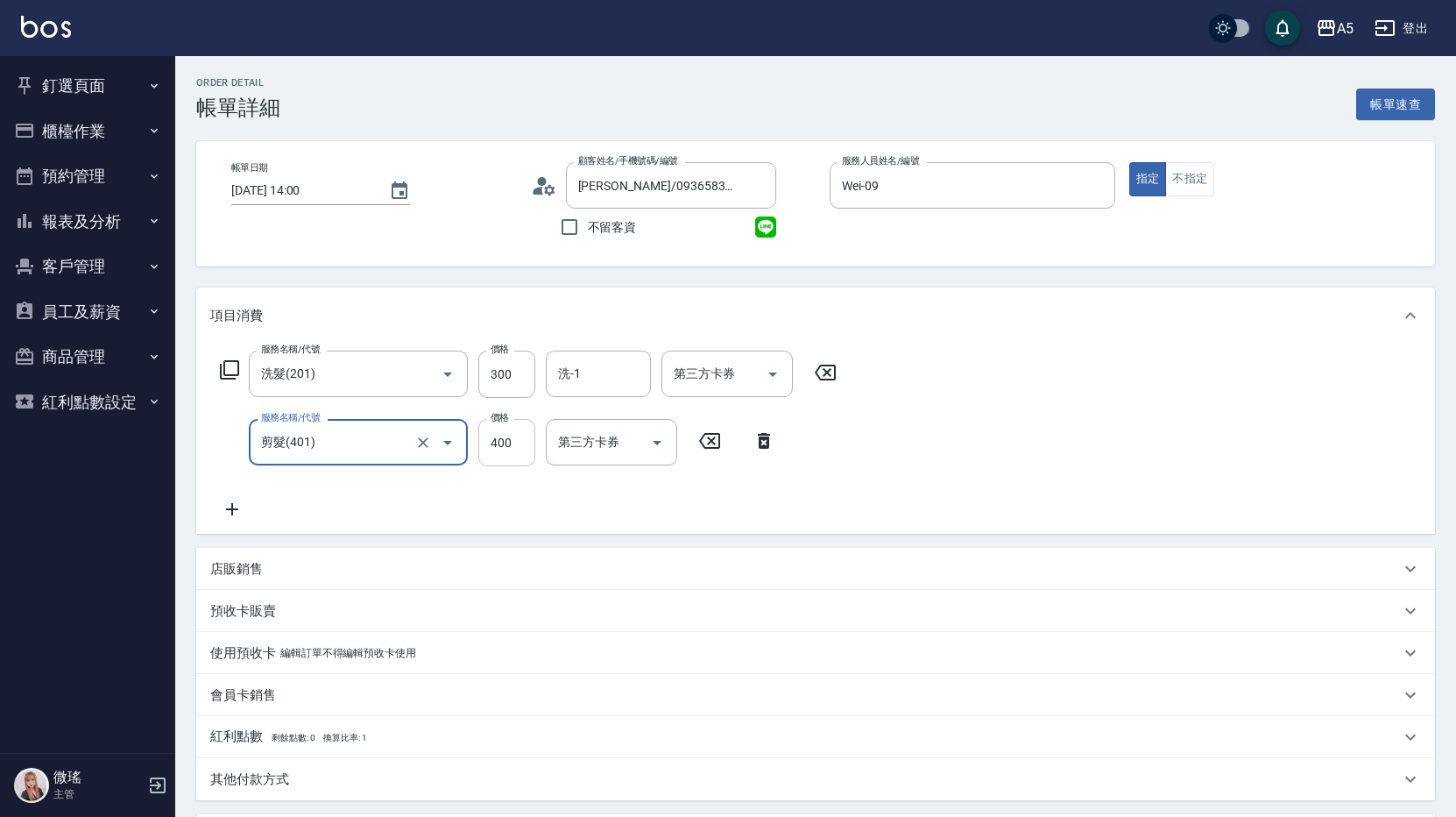
click at [505, 446] on input "400" at bounding box center [507, 443] width 57 height 48
type input "30"
type input "500"
type input "80"
type input "500"
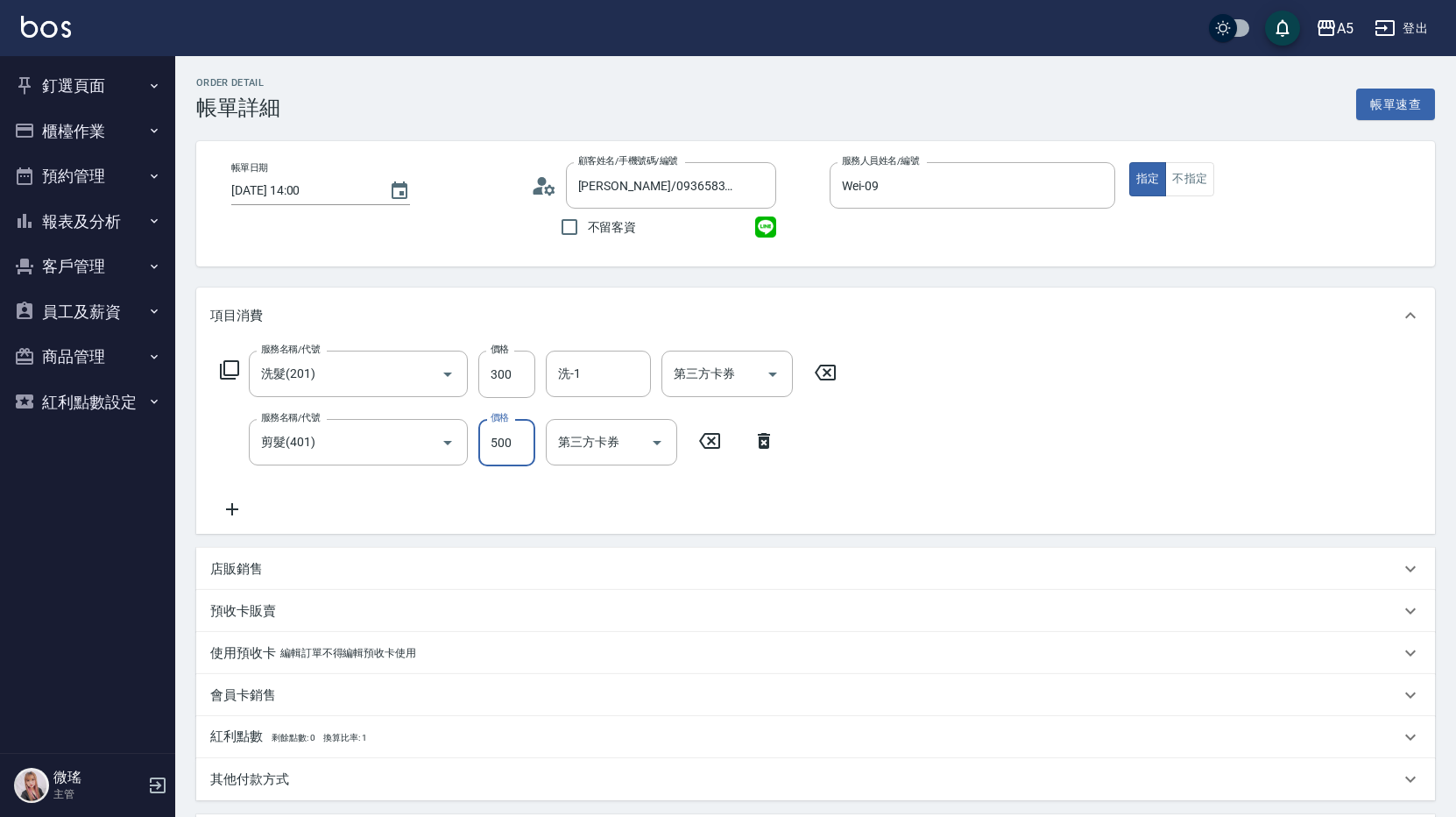
click at [994, 420] on div "服務名稱/代號 洗髮(201) 服務名稱/代號 價格 300 價格 洗-1 洗-1 第三方卡券 第三方卡券 服務名稱/代號 剪髮(401) 服務名稱/代號 價…" at bounding box center [816, 438] width 1239 height 190
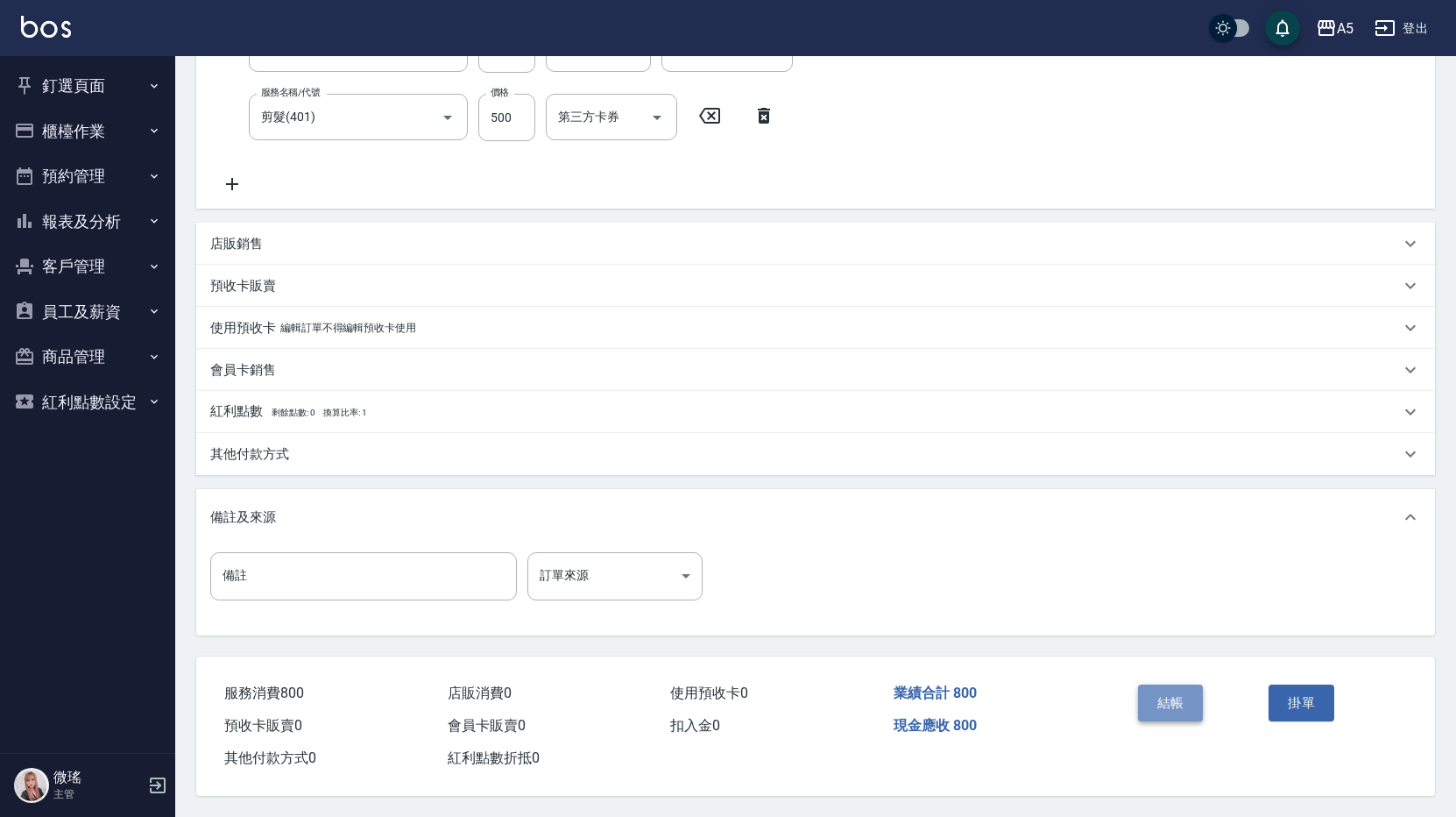
click at [1180, 703] on button "結帳" at bounding box center [1171, 703] width 66 height 37
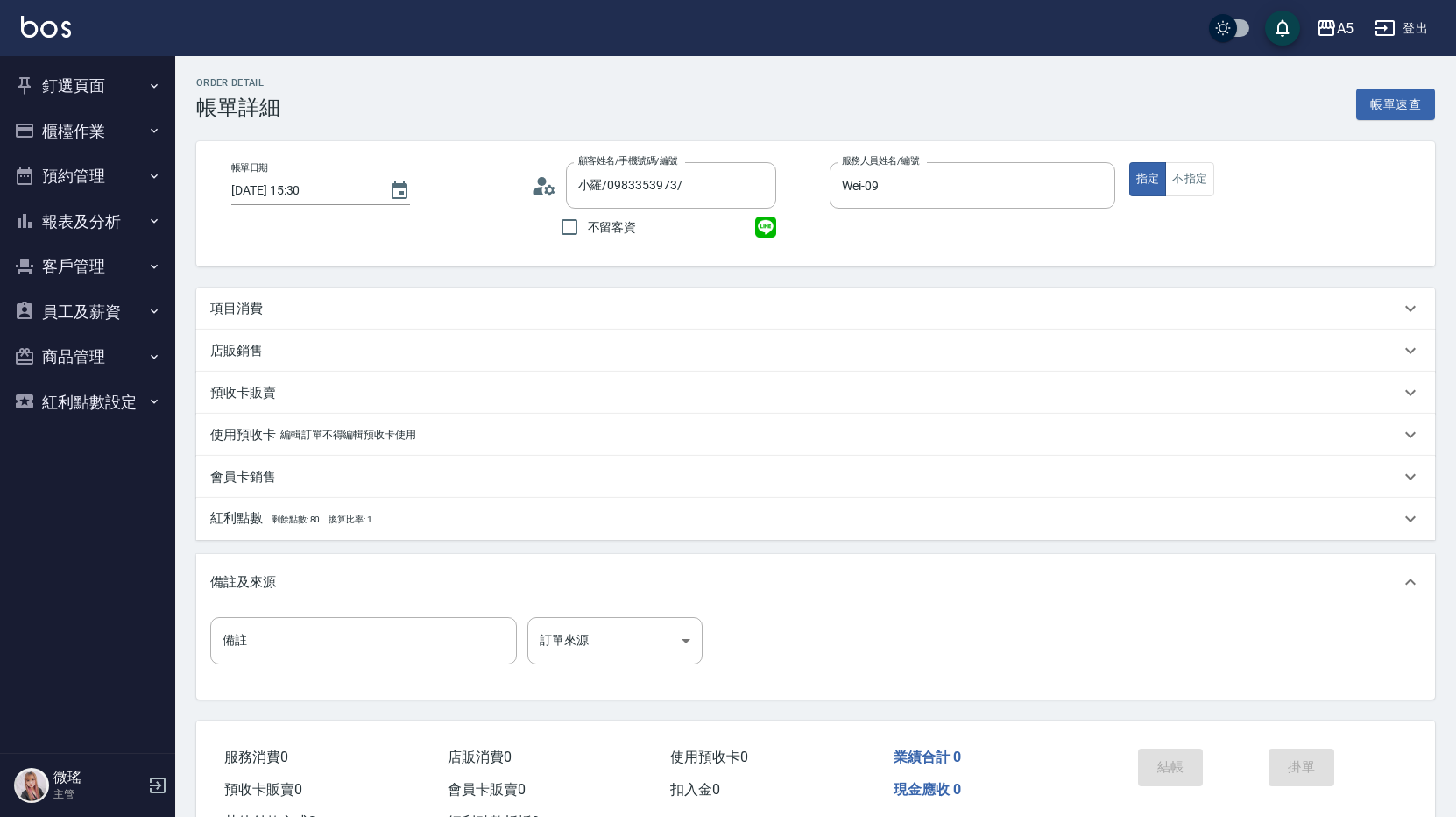
click at [245, 304] on p "項目消費" at bounding box center [236, 309] width 52 height 18
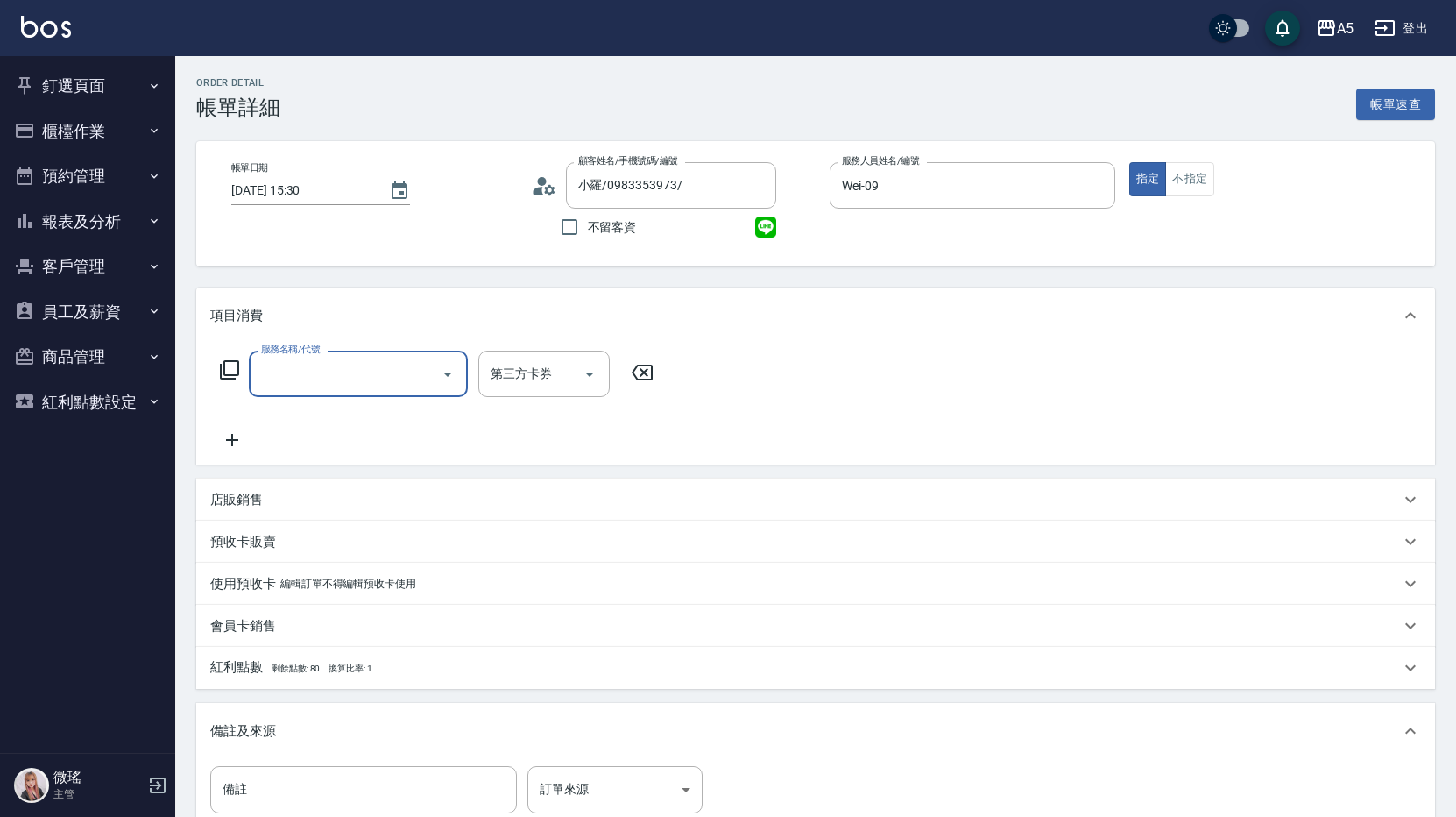
scroll to position [1, 0]
click at [309, 383] on input "服務名稱/代號" at bounding box center [344, 373] width 177 height 30
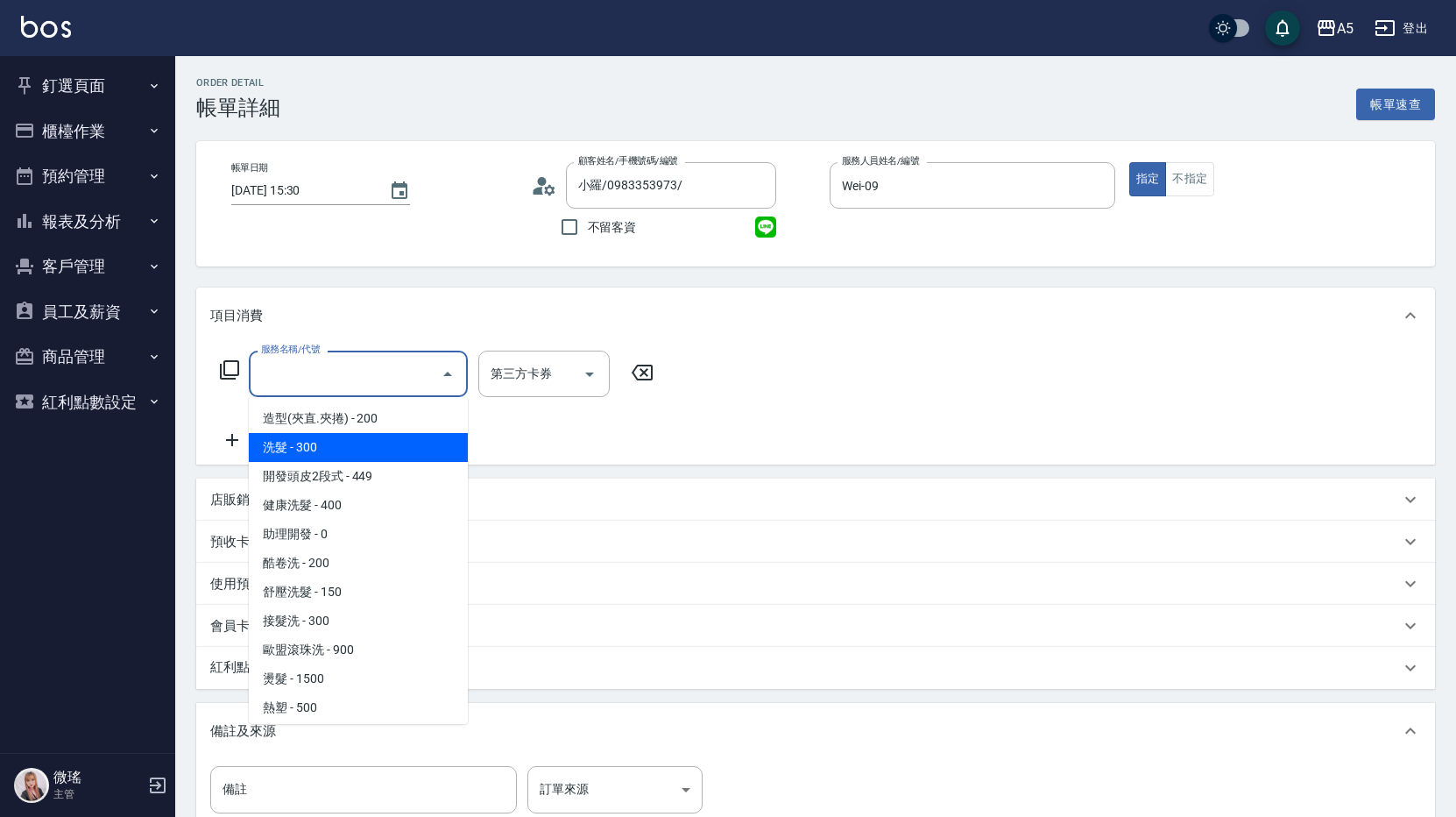
click at [317, 448] on span "洗髮 - 300" at bounding box center [358, 447] width 219 height 28
type input "洗髮(201)"
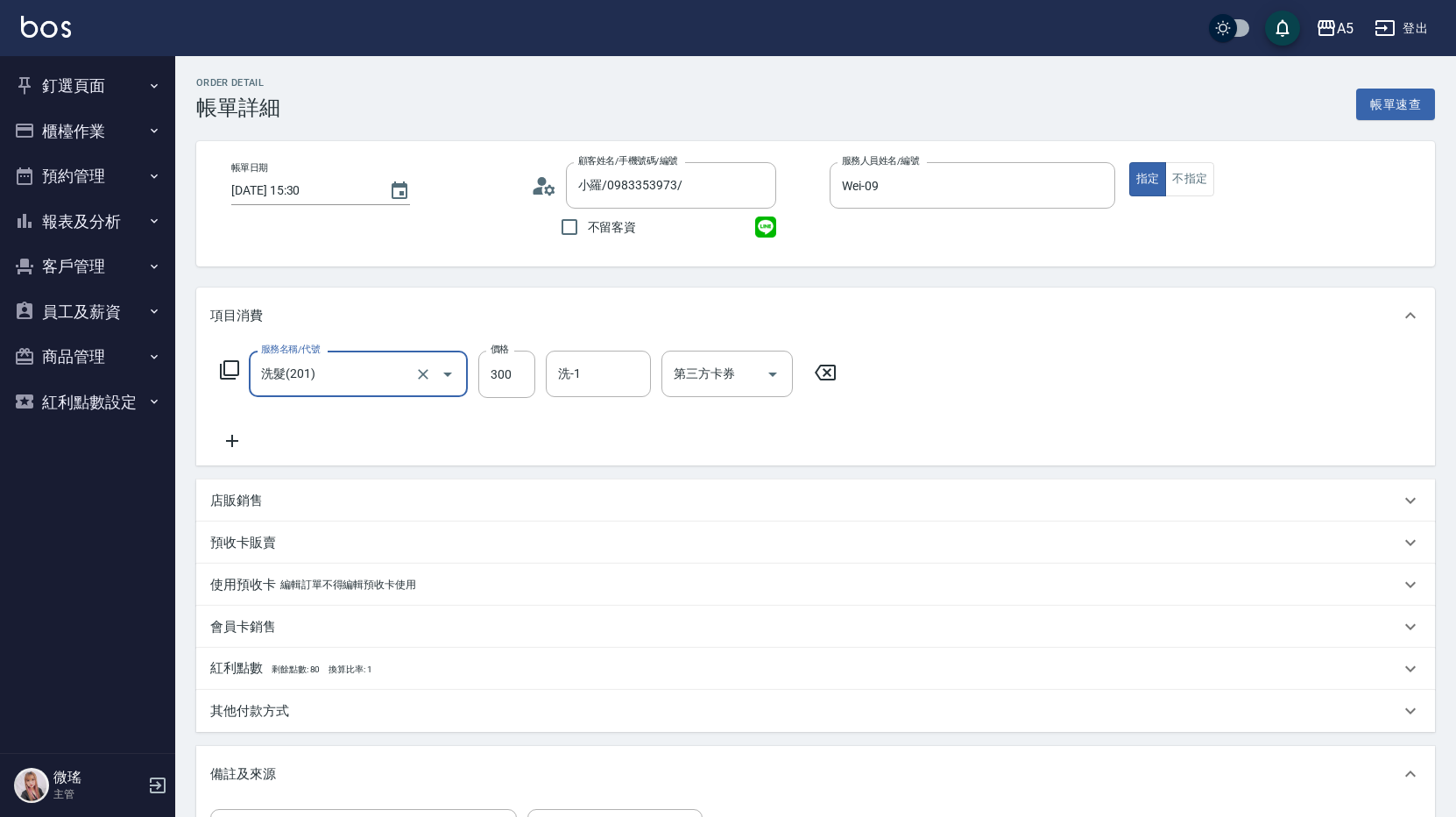
click at [234, 439] on icon at bounding box center [232, 440] width 44 height 21
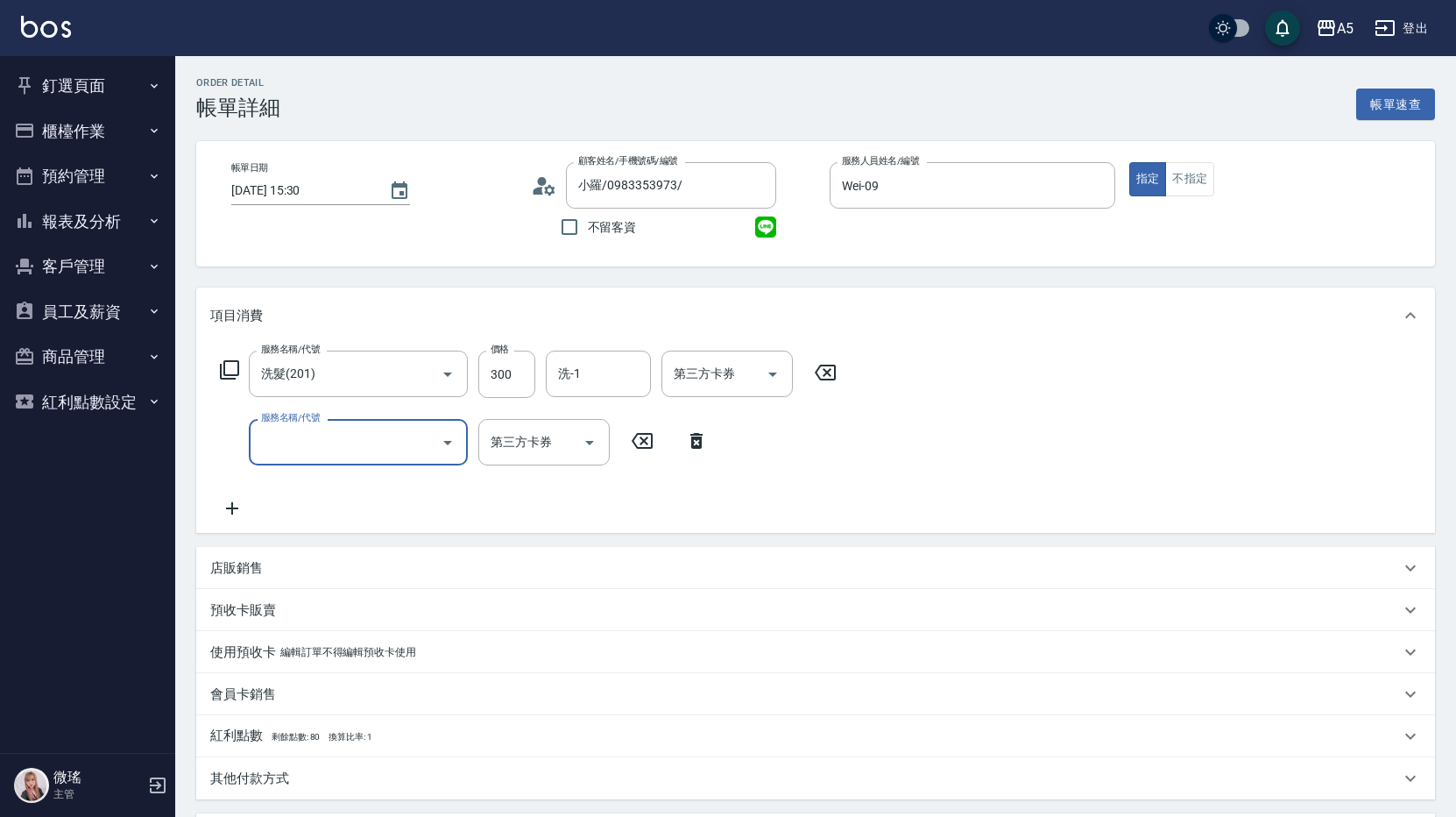
click at [299, 448] on input "服務名稱/代號" at bounding box center [344, 442] width 177 height 30
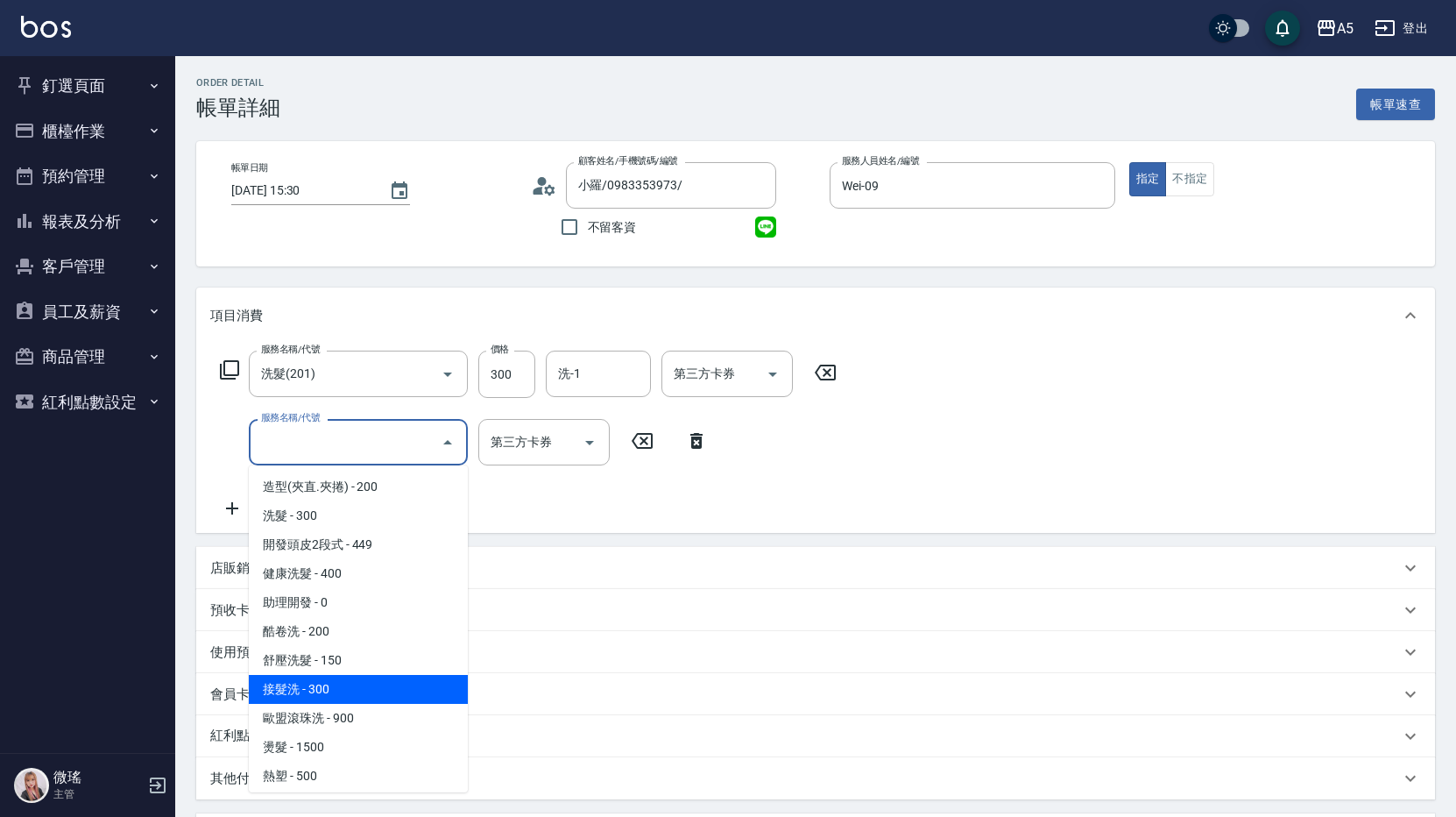
scroll to position [176, 0]
click at [325, 700] on span "酷卷燙 - 3000" at bounding box center [358, 687] width 219 height 28
type input "330"
type input "酷卷燙(305)"
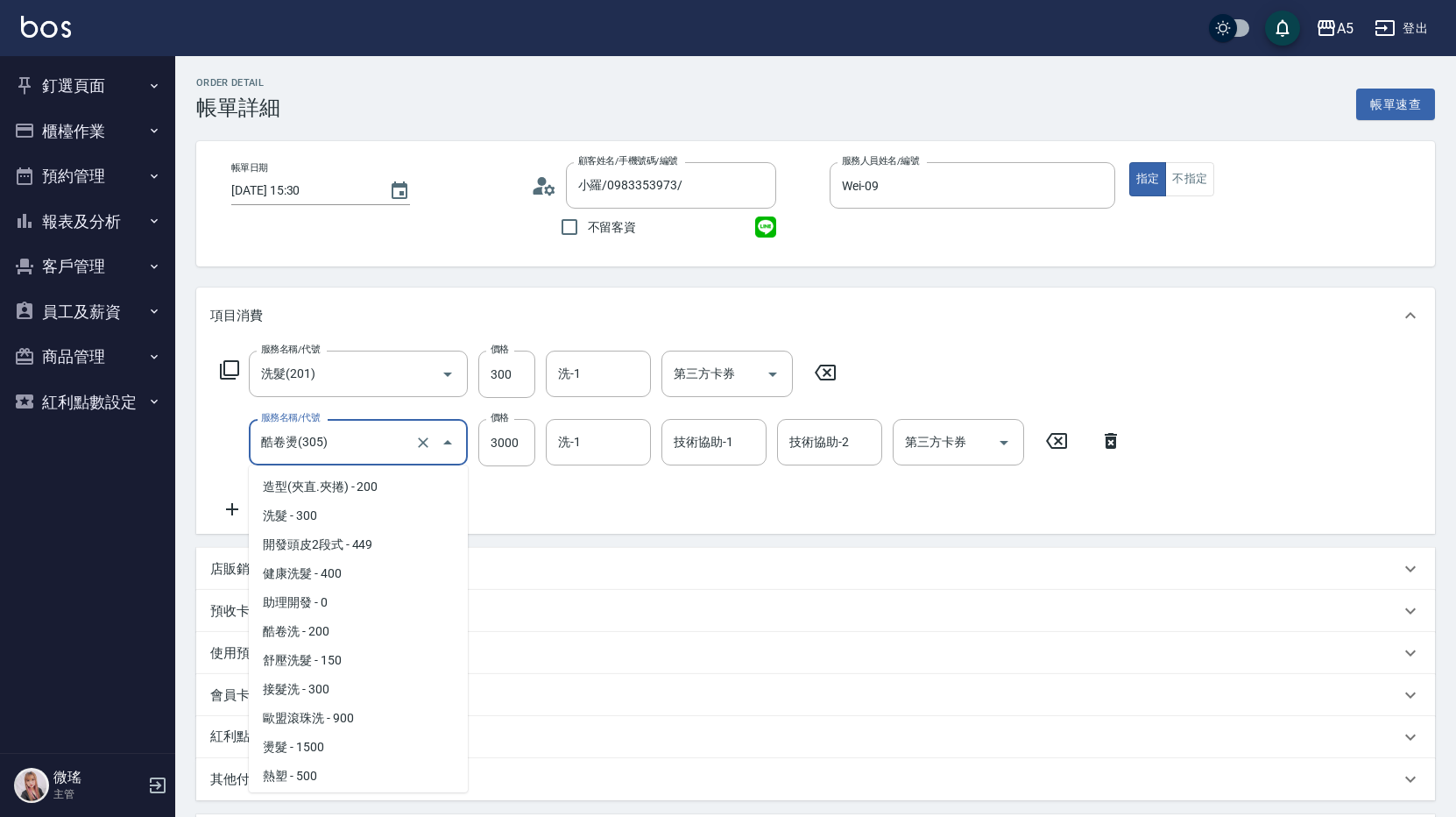
click at [350, 455] on input "酷卷燙(305)" at bounding box center [333, 442] width 154 height 30
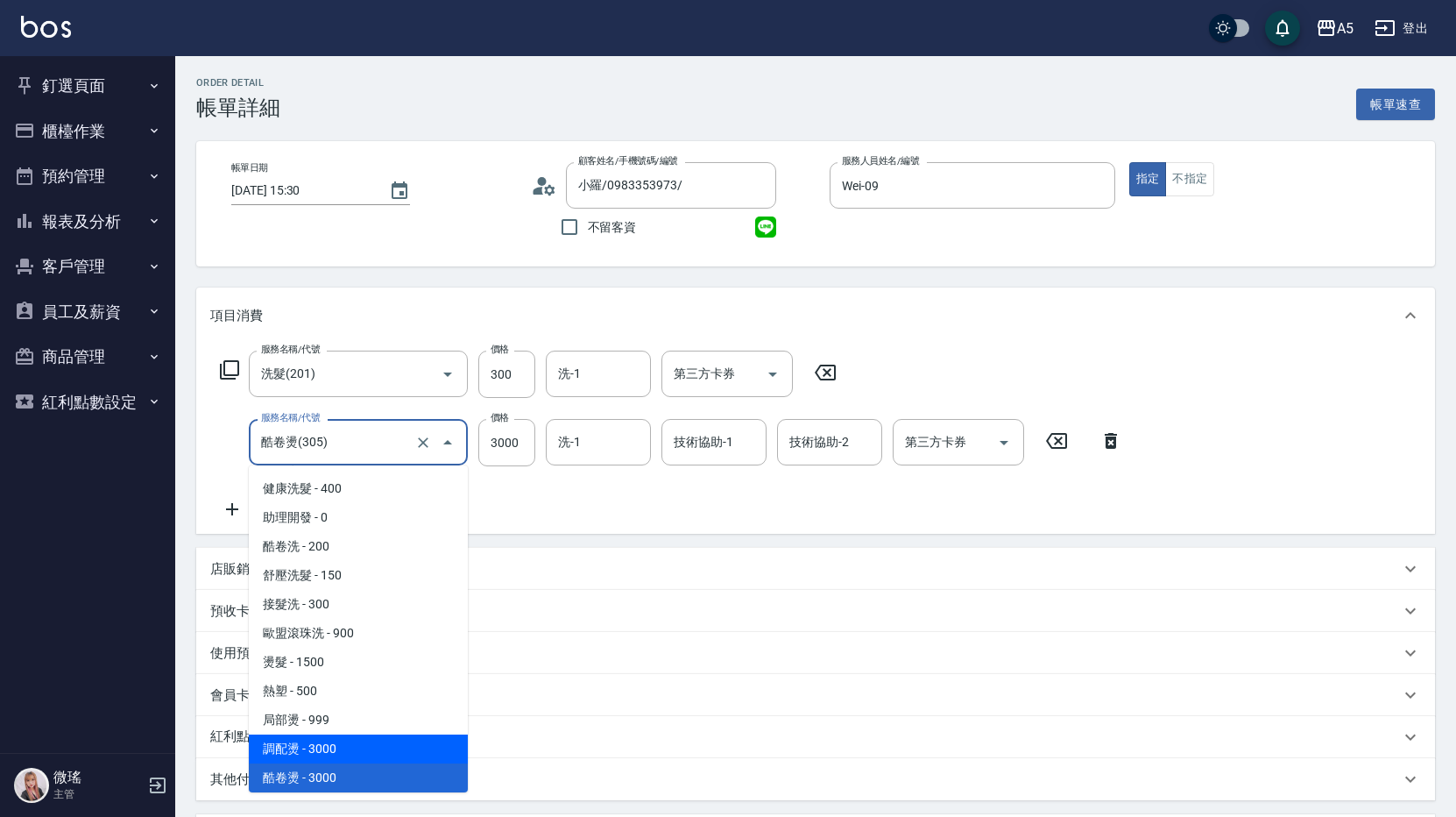
scroll to position [173, 0]
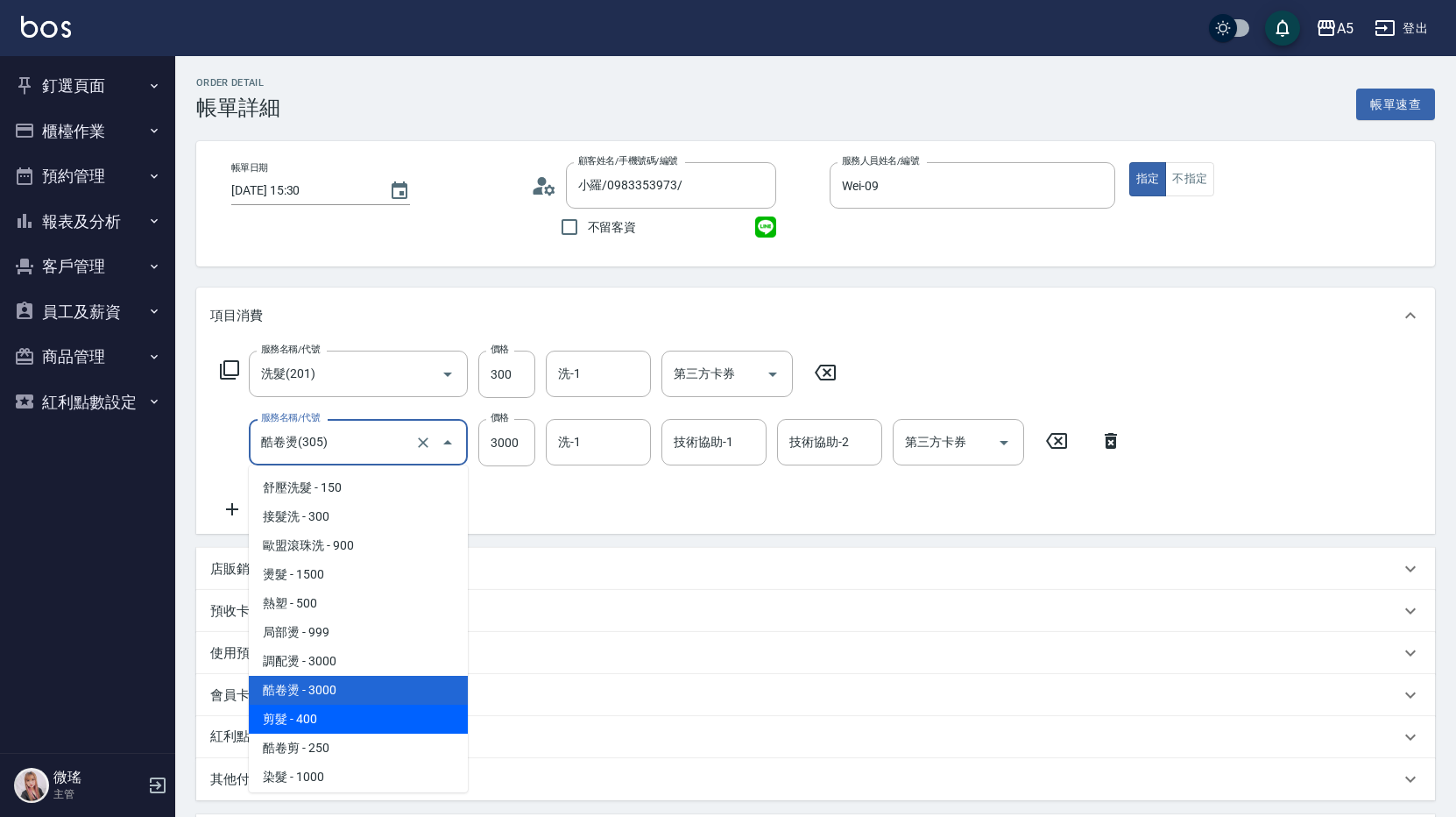
click at [360, 725] on span "剪髮 - 400" at bounding box center [358, 719] width 219 height 28
type input "70"
type input "剪髮(401)"
type input "400"
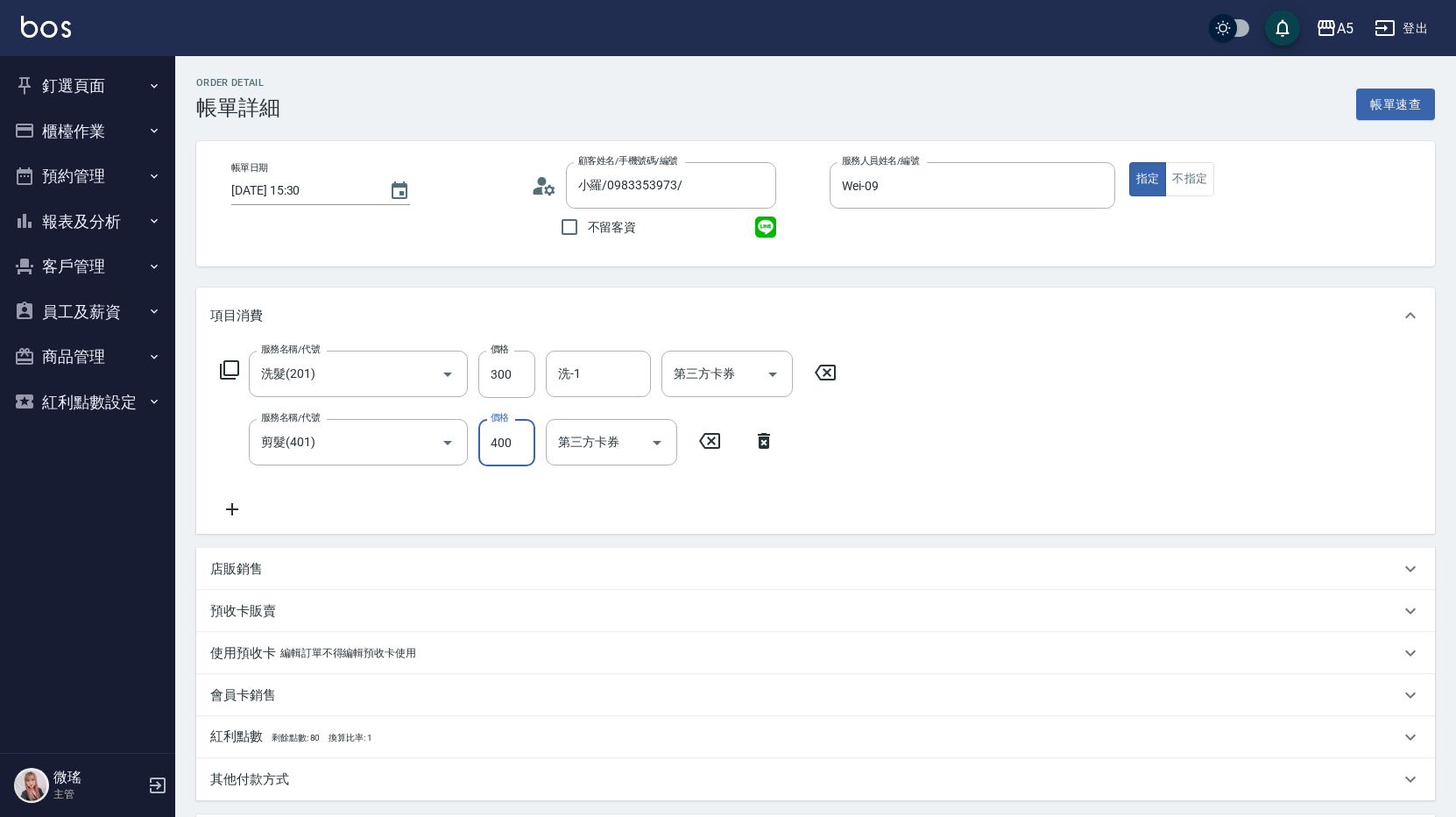
click at [529, 441] on input "400" at bounding box center [507, 443] width 57 height 48
type input "30"
type input "50"
type input "80"
type input "500"
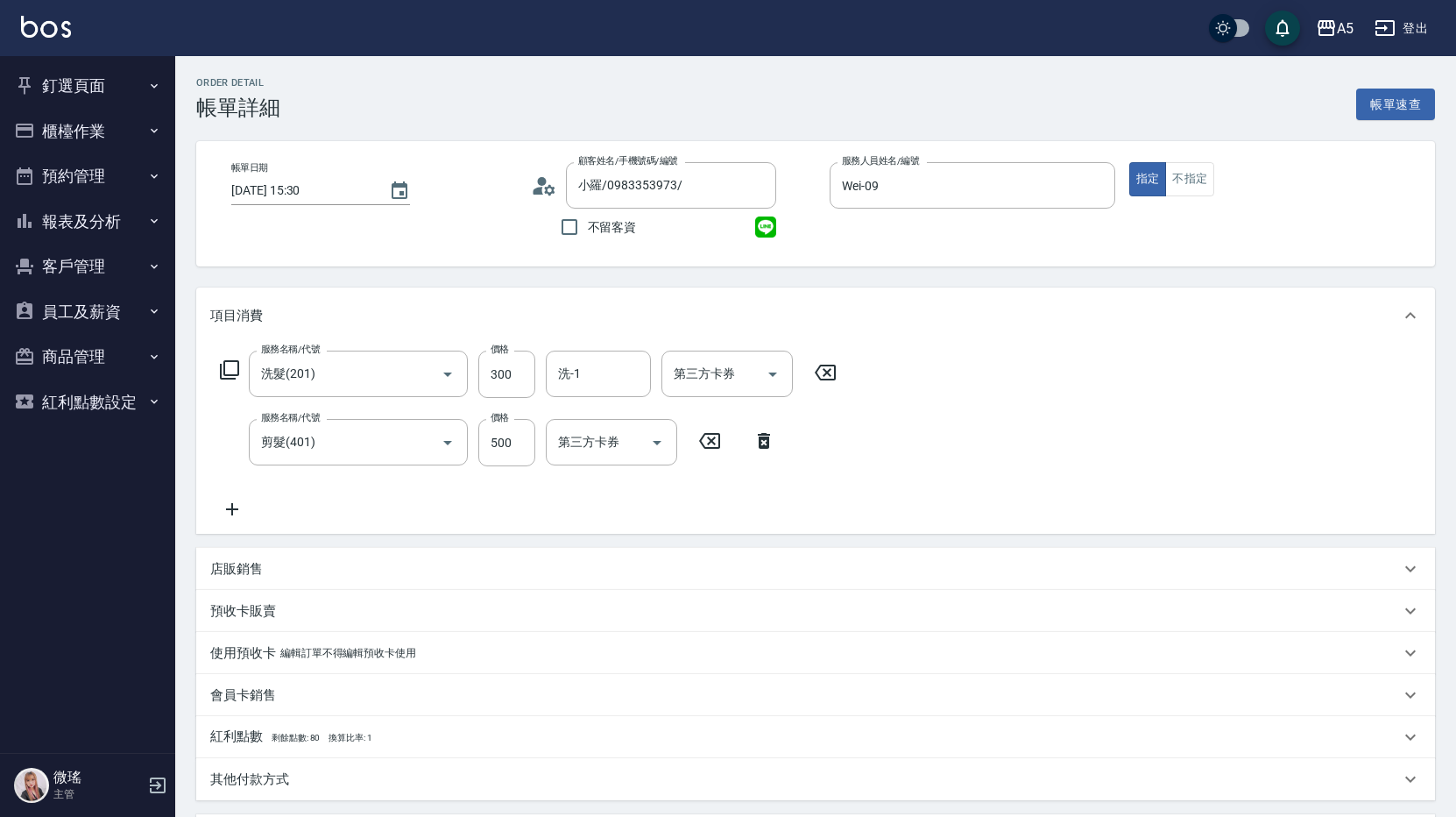
click at [996, 446] on div "服務名稱/代號 洗髮(201) 服務名稱/代號 價格 300 價格 洗-1 洗-1 第三方卡券 第三方卡券 服務名稱/代號 剪髮(401) 服務名稱/代號 價…" at bounding box center [816, 438] width 1239 height 190
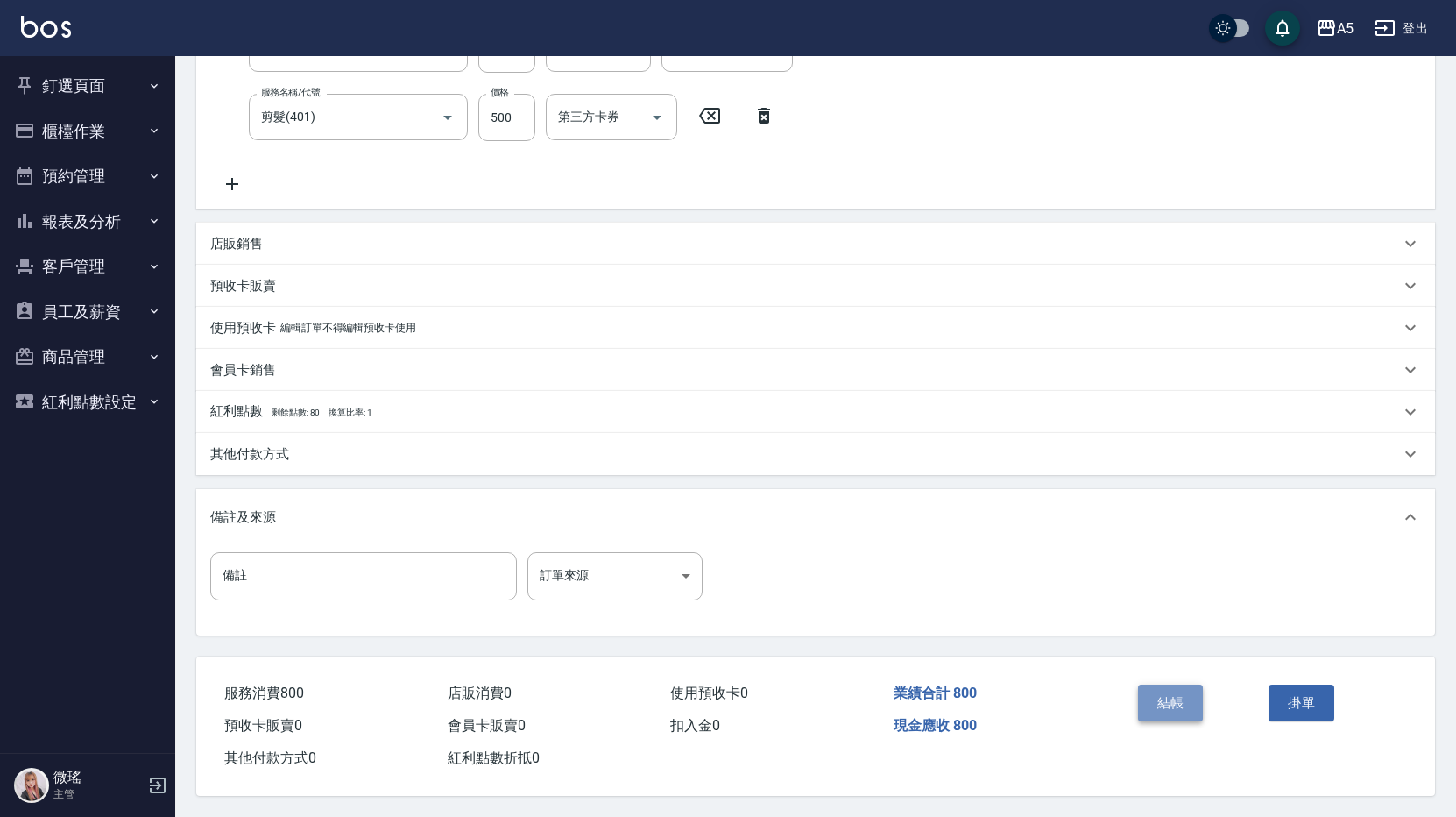
click at [1187, 704] on button "結帳" at bounding box center [1171, 703] width 66 height 37
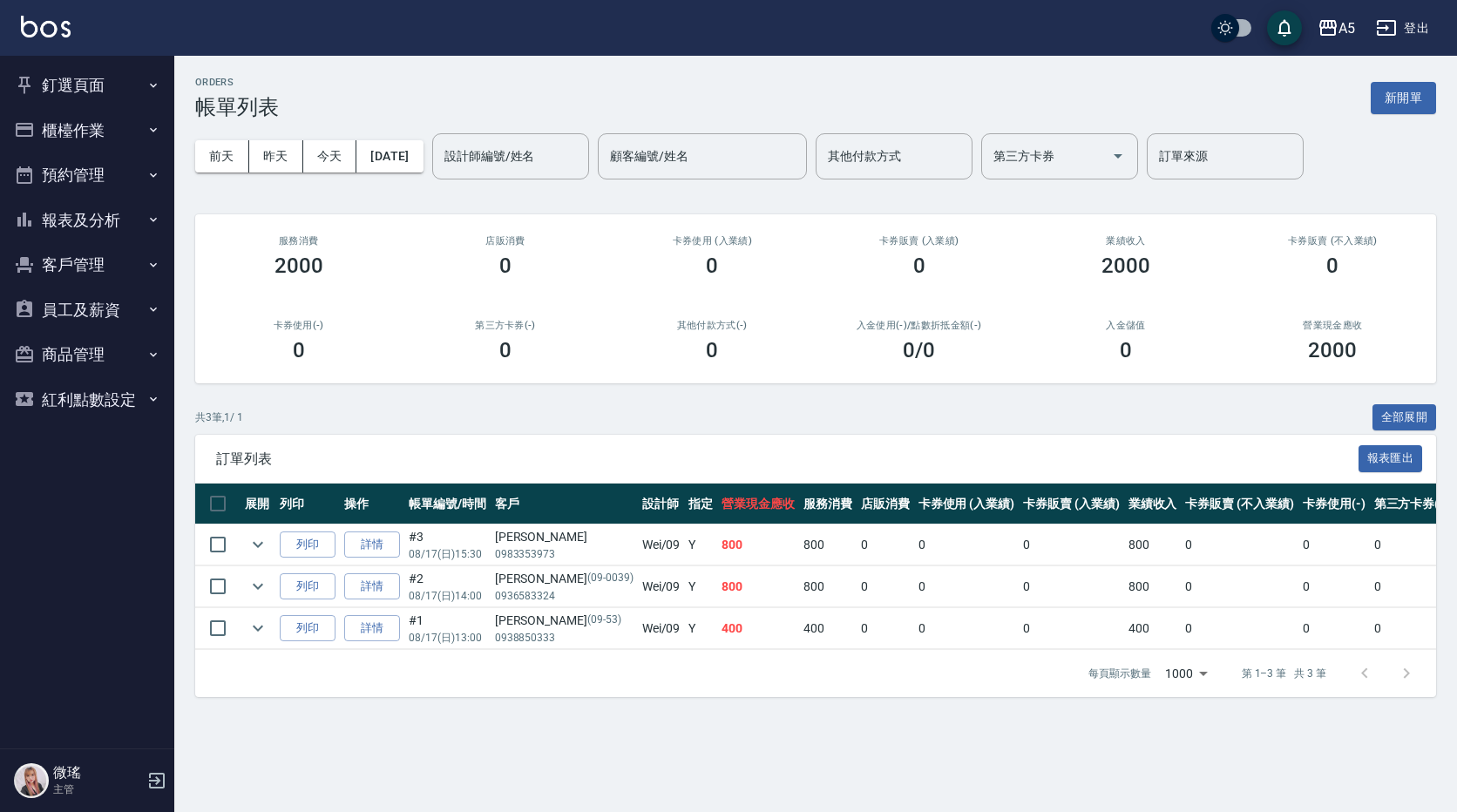
click at [85, 89] on button "釘選頁面" at bounding box center [88, 86] width 161 height 46
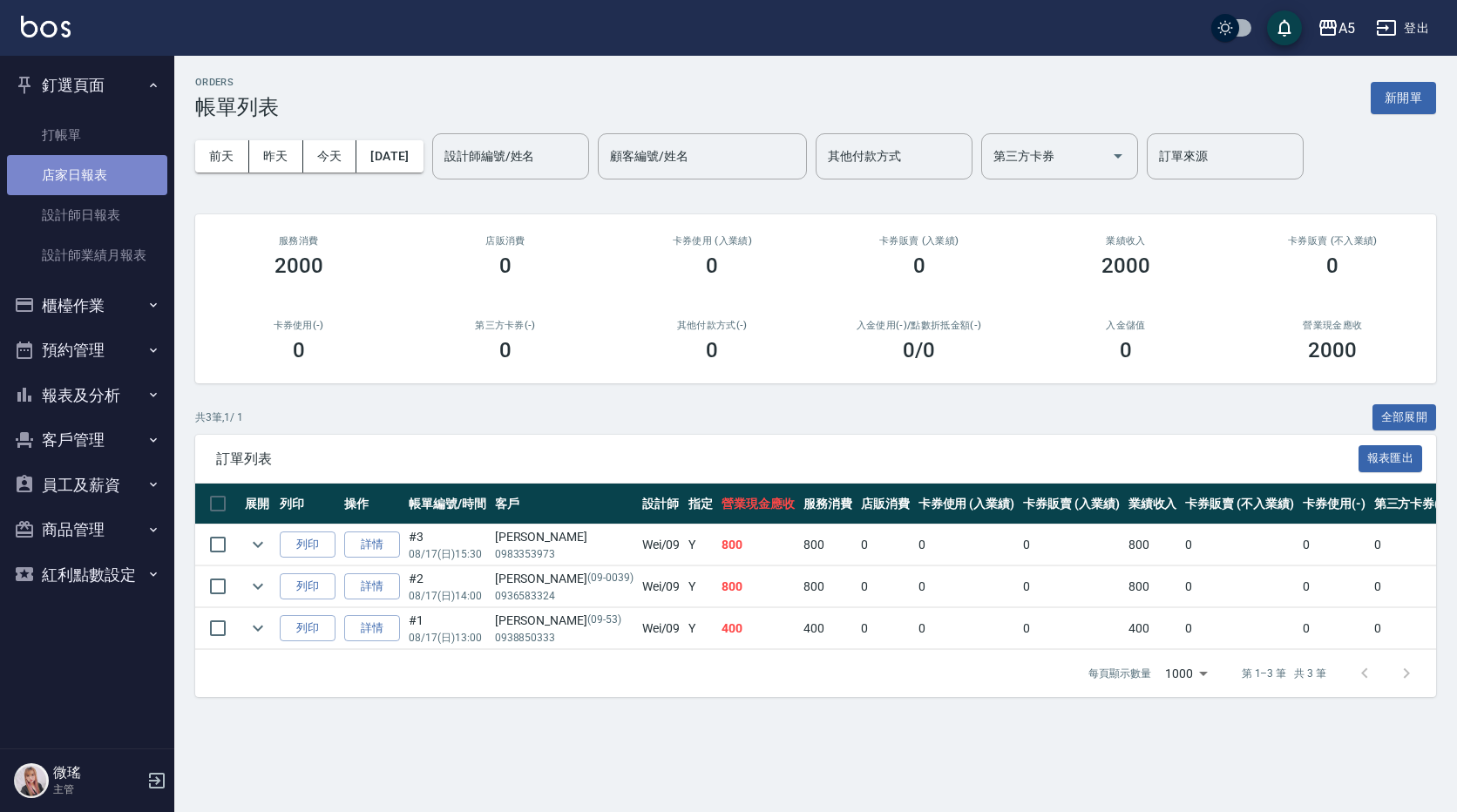
click at [104, 195] on link "店家日報表" at bounding box center [88, 175] width 161 height 40
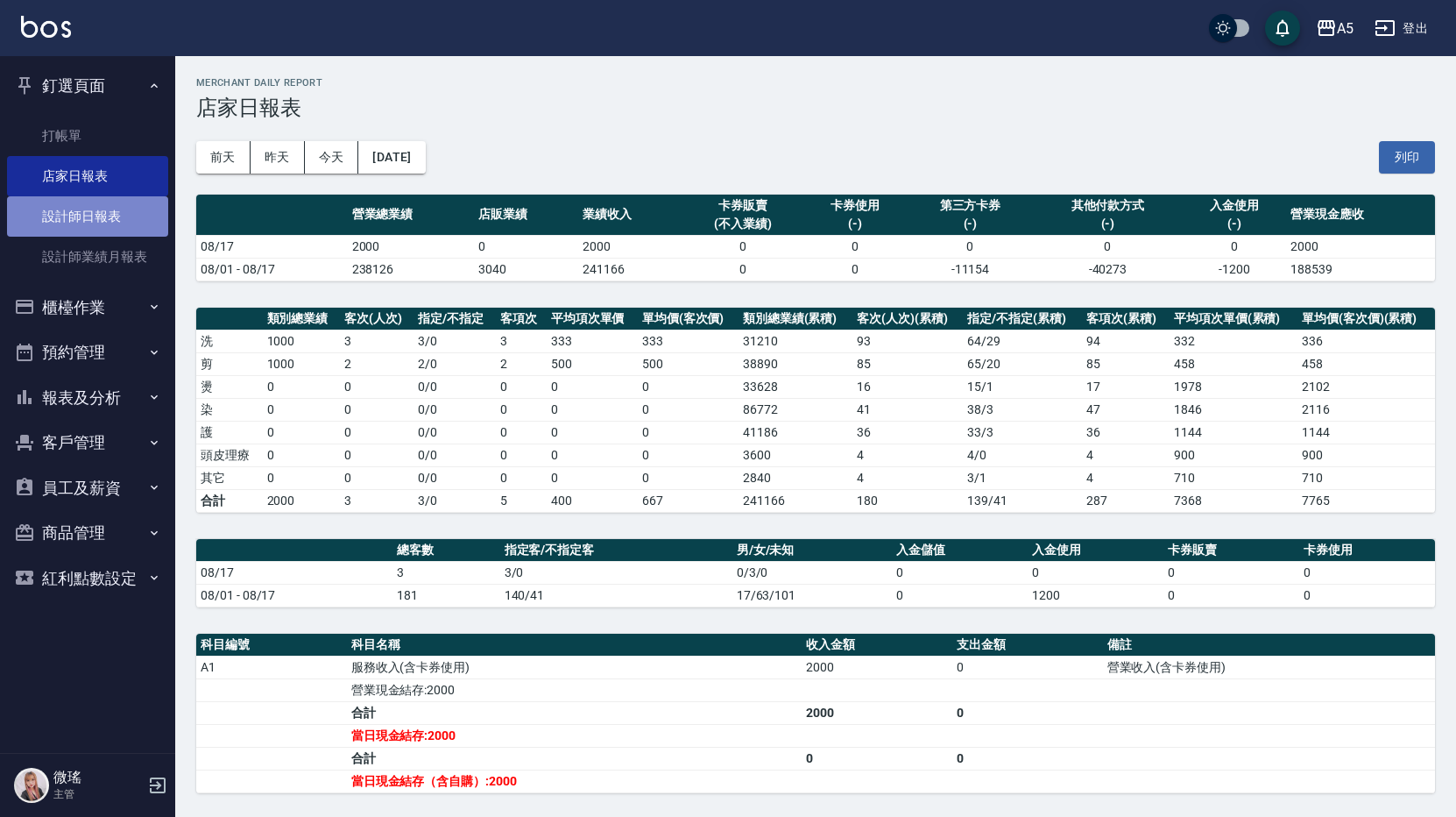
click at [104, 221] on link "設計師日報表" at bounding box center [88, 217] width 162 height 40
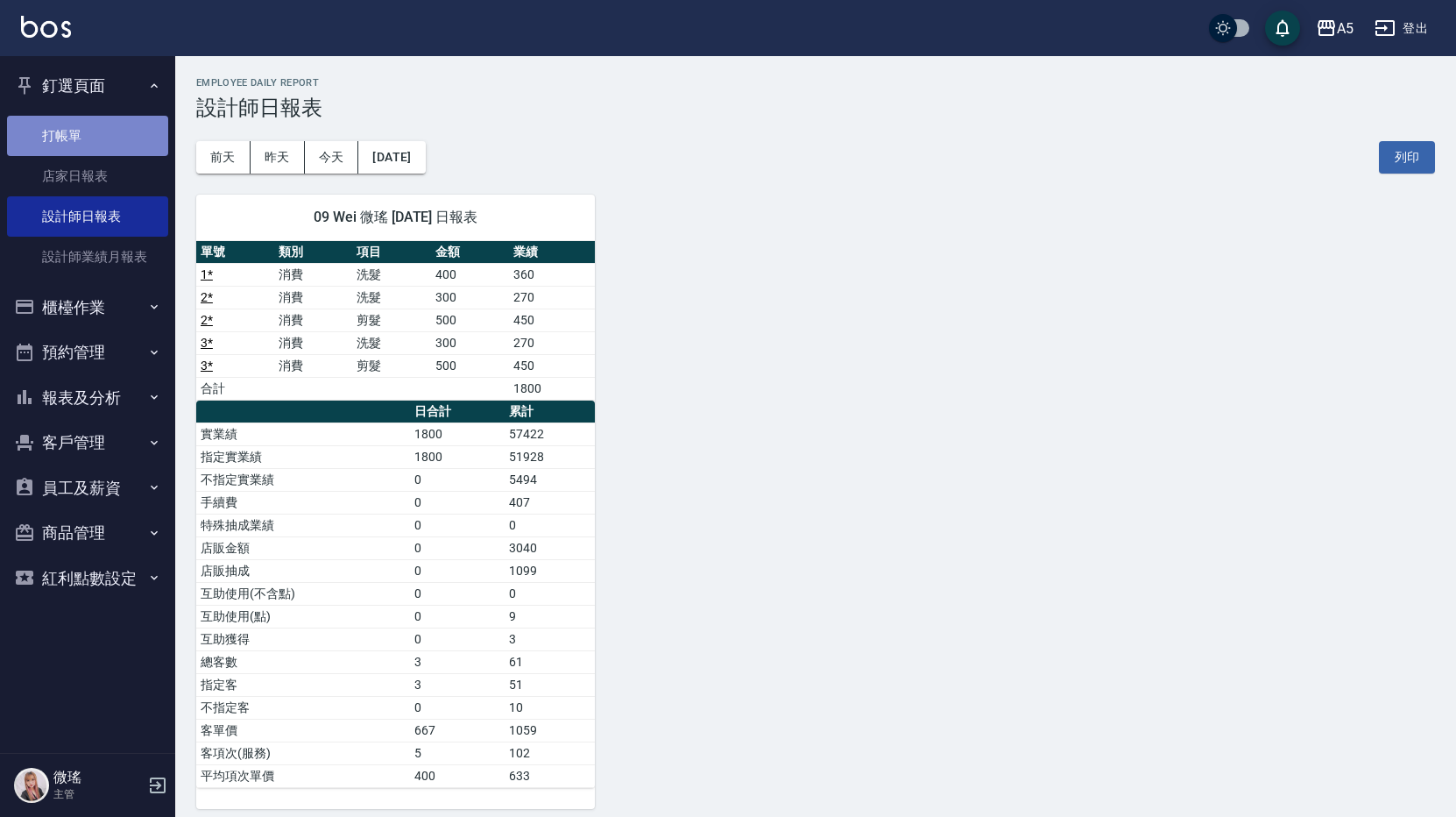
click at [43, 125] on link "打帳單" at bounding box center [88, 136] width 162 height 40
